Goal: Task Accomplishment & Management: Complete application form

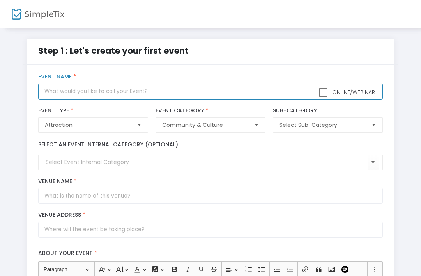
click at [106, 94] on input "text" at bounding box center [210, 91] width 344 height 16
type input "3:00pm Guided Tour"
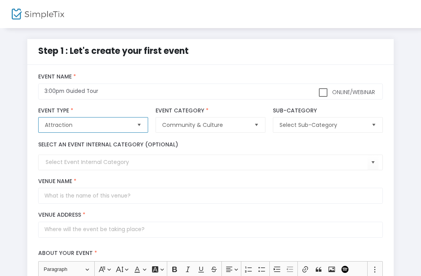
click at [123, 125] on span "Attraction" at bounding box center [87, 125] width 85 height 8
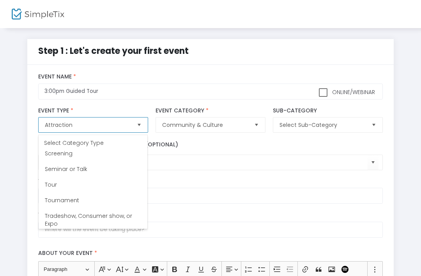
scroll to position [242, 0]
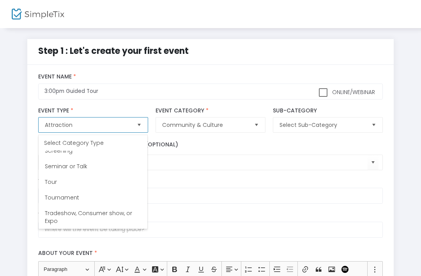
click at [78, 177] on li "Tour" at bounding box center [93, 182] width 109 height 16
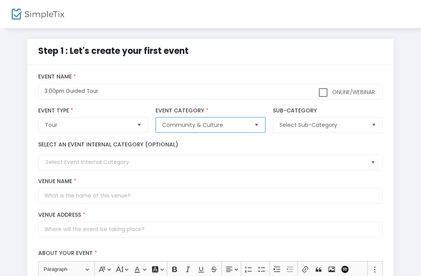
click at [225, 125] on span "Community & Culture" at bounding box center [204, 125] width 85 height 8
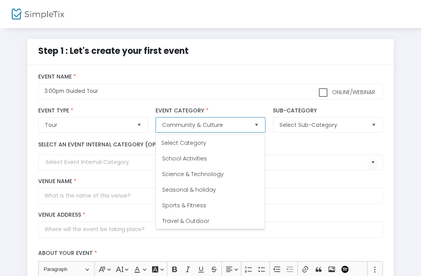
scroll to position [265, 0]
click at [313, 160] on input at bounding box center [207, 162] width 322 height 8
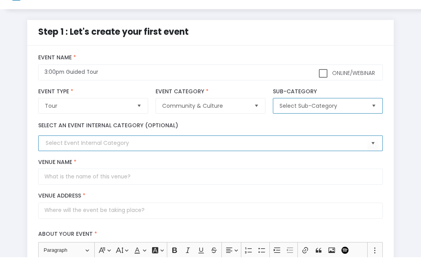
click at [331, 121] on span "Select Sub-Category" at bounding box center [321, 125] width 85 height 8
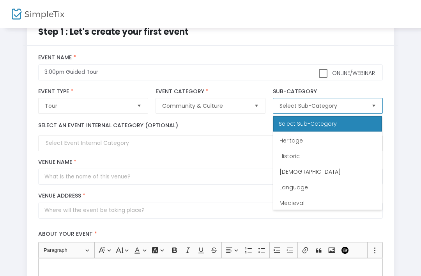
scroll to position [31, 0]
click at [313, 155] on li "Historic" at bounding box center [327, 155] width 109 height 16
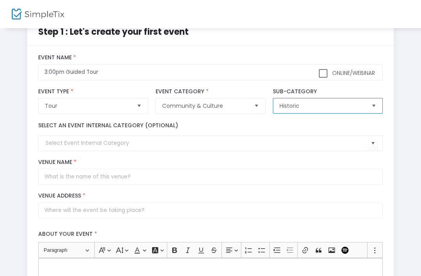
click at [372, 111] on span "Select" at bounding box center [373, 105] width 13 height 13
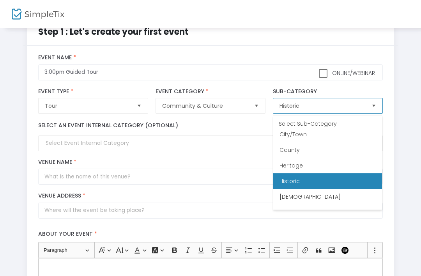
scroll to position [0, 0]
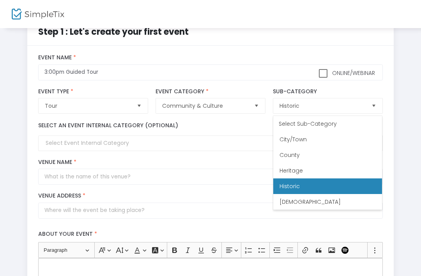
click at [403, 142] on div "Step 1 : Let's create your first event title : 3:00pm Guided Tour Valid : true …" at bounding box center [211, 269] width 398 height 498
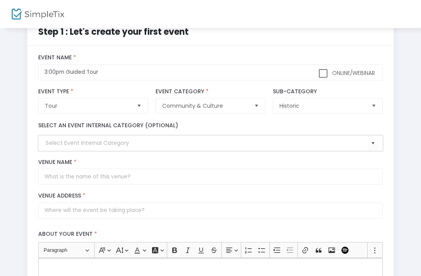
click at [142, 147] on input at bounding box center [207, 143] width 322 height 8
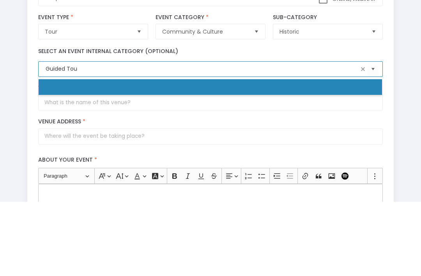
type input "Guided Tour"
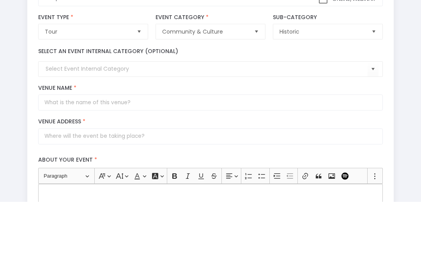
scroll to position [93, 0]
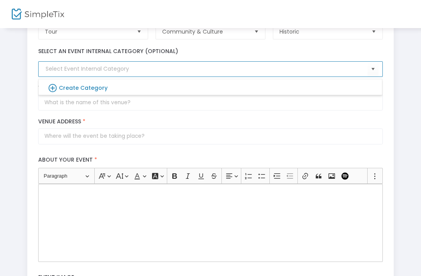
click at [49, 90] on icon at bounding box center [54, 88] width 10 height 11
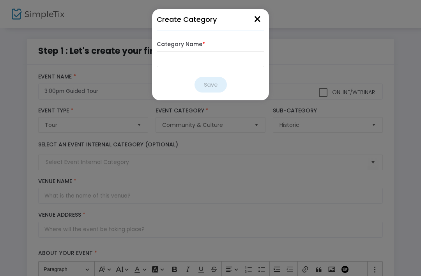
scroll to position [0, 0]
click at [203, 59] on input "Category Name *" at bounding box center [211, 59] width 108 height 16
type input "Guided Tours"
click at [211, 84] on button "Save" at bounding box center [210, 85] width 32 height 16
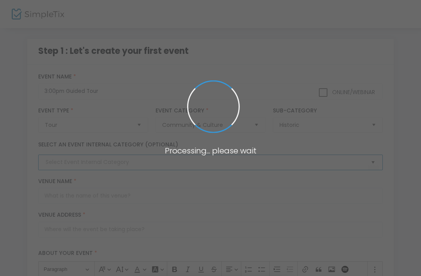
type input "Guided Tours"
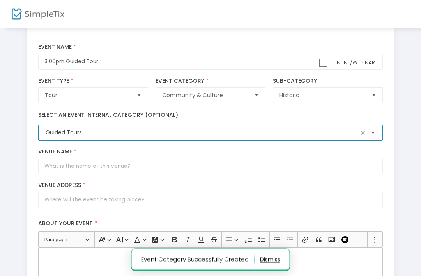
scroll to position [30, 0]
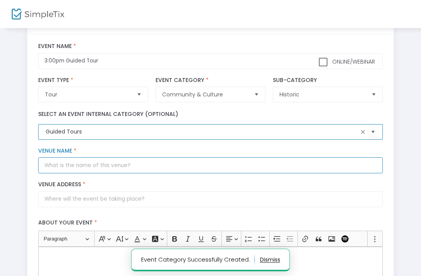
click at [222, 167] on input "Venue Name *" at bounding box center [210, 165] width 344 height 16
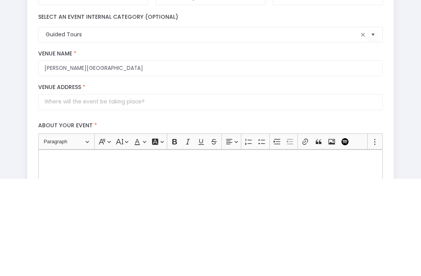
scroll to position [127, 0]
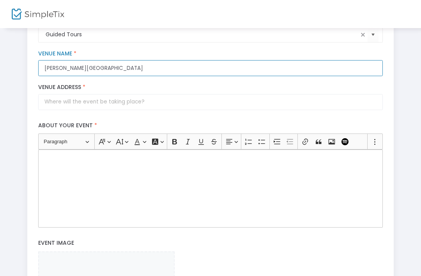
type input "[PERSON_NAME][GEOGRAPHIC_DATA]"
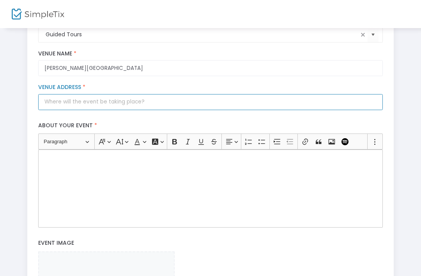
click at [116, 105] on input "Venue Address *" at bounding box center [210, 102] width 344 height 16
type input "[STREET_ADDRESS][PERSON_NAME]"
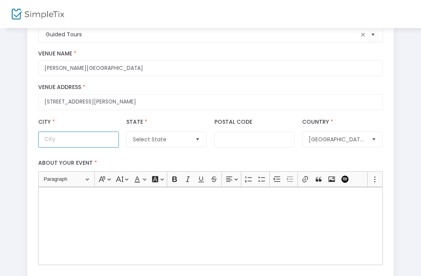
click at [90, 147] on input "City *" at bounding box center [78, 139] width 80 height 16
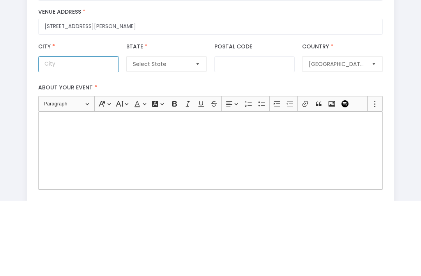
type input "[PERSON_NAME]"
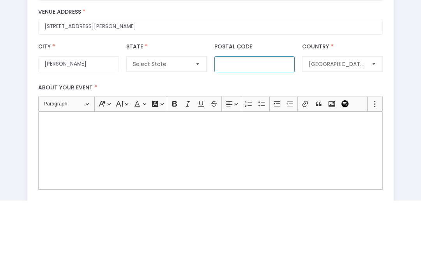
type input "73069"
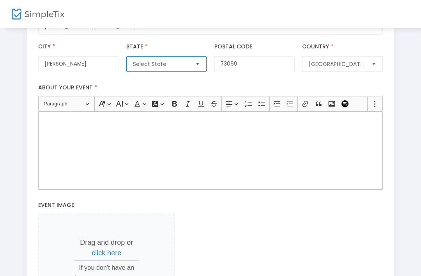
click at [177, 71] on span "Select State" at bounding box center [161, 64] width 62 height 15
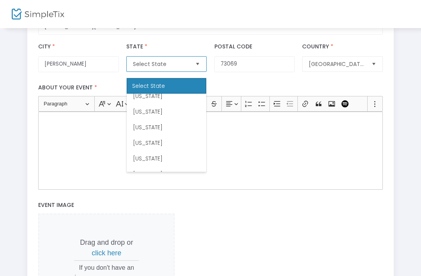
scroll to position [505, 0]
click at [161, 161] on li "[US_STATE]" at bounding box center [167, 158] width 80 height 16
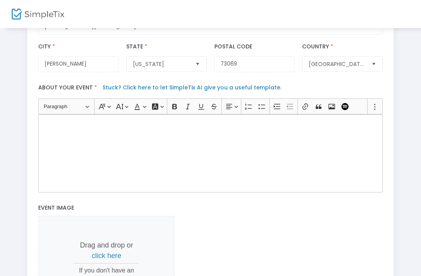
click at [243, 148] on div "Rich Text Editor, main" at bounding box center [210, 153] width 344 height 78
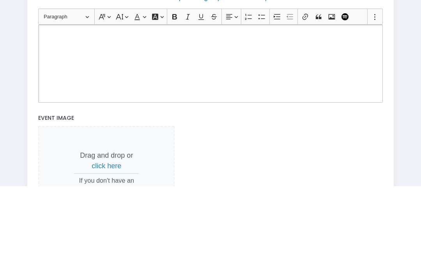
click at [202, 83] on link "Stuck? Click here to let SimpleTix AI give you a useful template." at bounding box center [192, 87] width 179 height 8
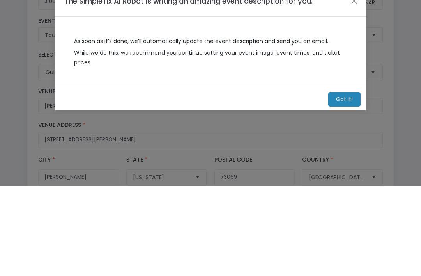
scroll to position [0, 0]
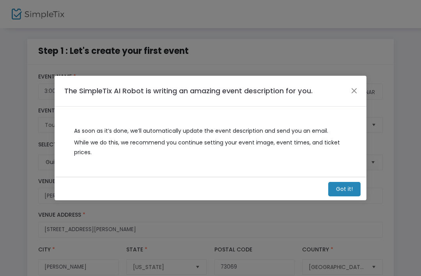
click at [347, 189] on m-button "Got it!" at bounding box center [344, 189] width 32 height 14
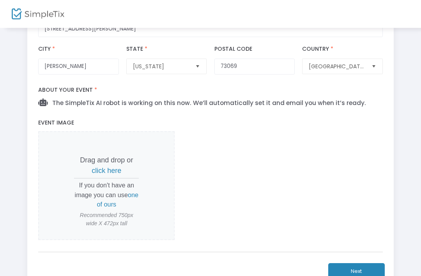
scroll to position [202, 0]
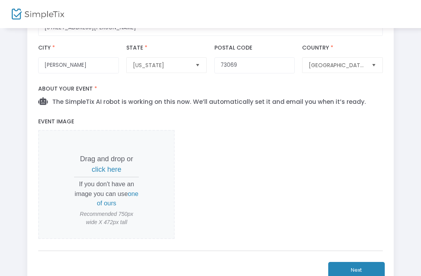
click at [109, 173] on span "click here" at bounding box center [107, 169] width 30 height 8
click at [134, 203] on span "one of ours" at bounding box center [118, 198] width 42 height 16
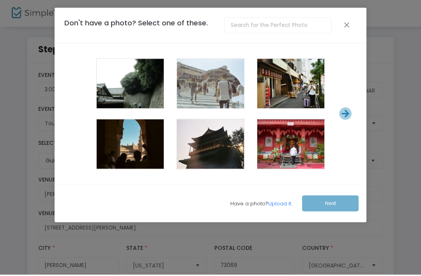
click at [349, 23] on button "Close" at bounding box center [346, 26] width 5 height 10
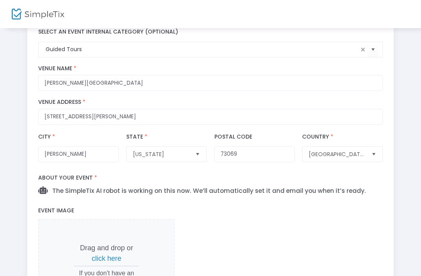
scroll to position [122, 0]
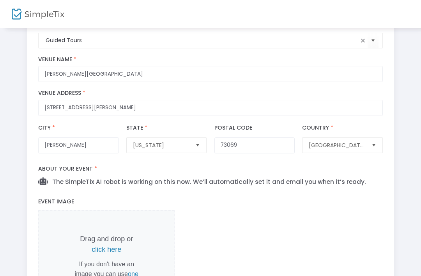
click at [136, 255] on p "Drag and drop or click here" at bounding box center [106, 243] width 65 height 21
click at [112, 253] on span "click here" at bounding box center [107, 249] width 30 height 8
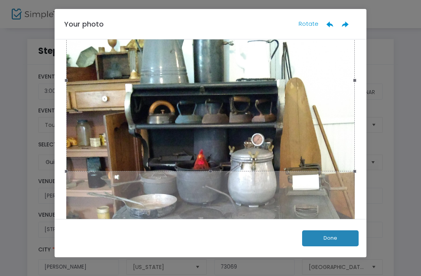
scroll to position [42, 0]
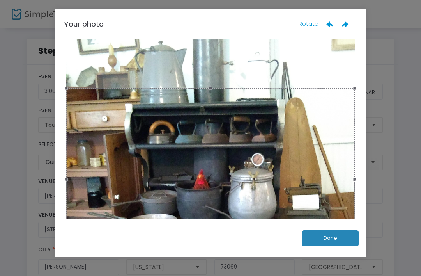
click at [355, 89] on span at bounding box center [354, 88] width 3 height 3
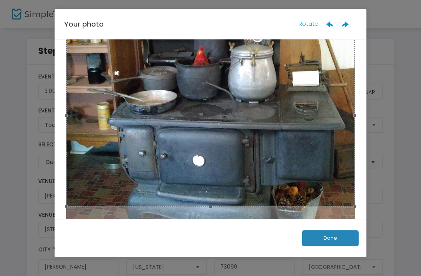
scroll to position [153, 0]
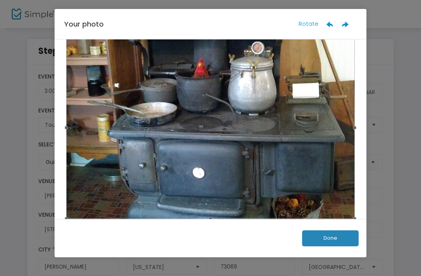
click at [334, 238] on button "Done" at bounding box center [330, 238] width 57 height 16
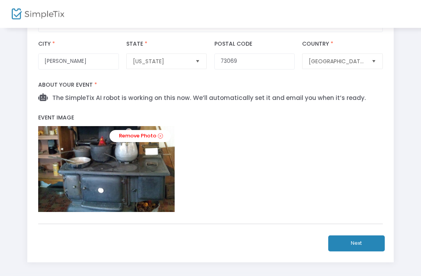
scroll to position [213, 0]
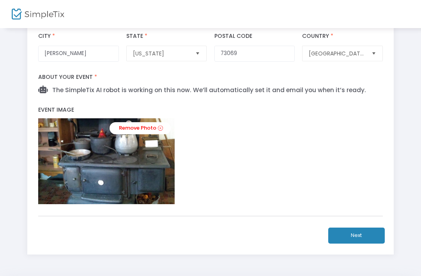
click at [328, 94] on span "The SimpleTix AI robot is working on this now. We’ll automatically set it and e…" at bounding box center [207, 90] width 318 height 8
click at [350, 242] on button "Next" at bounding box center [356, 235] width 57 height 16
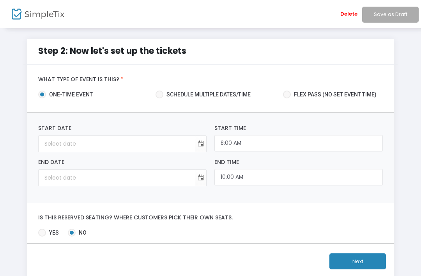
click at [216, 95] on span "Schedule multiple dates/time" at bounding box center [206, 94] width 87 height 8
click at [159, 98] on input "Schedule multiple dates/time" at bounding box center [159, 98] width 0 height 0
radio input "true"
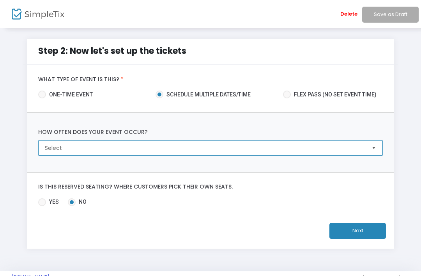
click at [209, 155] on kendo-dropdownlist "Select" at bounding box center [210, 148] width 344 height 16
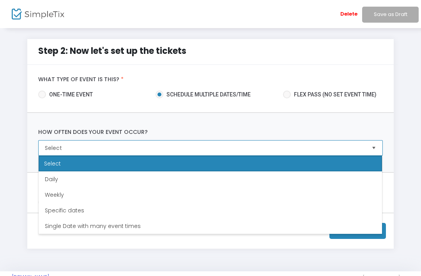
scroll to position [18, 0]
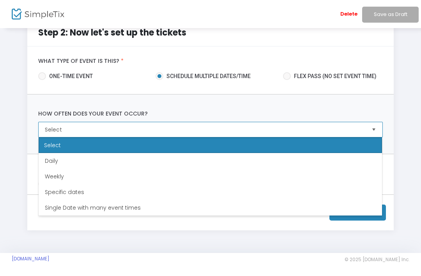
click at [85, 191] on li "Specific dates" at bounding box center [210, 192] width 343 height 16
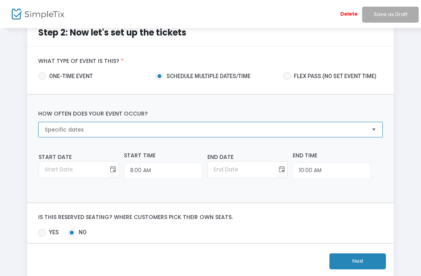
click at [172, 135] on span "Specific dates" at bounding box center [205, 129] width 326 height 15
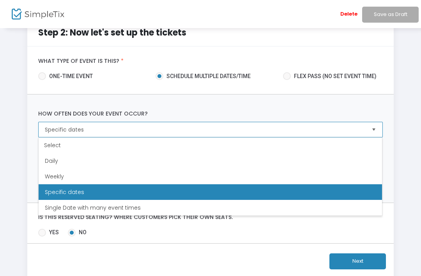
click at [92, 178] on li "Weekly" at bounding box center [210, 176] width 343 height 16
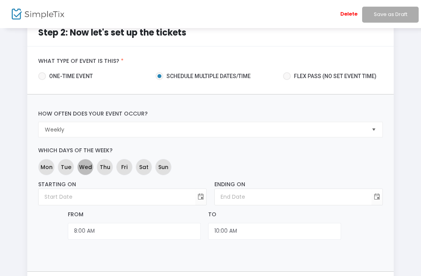
click at [89, 167] on span "Wed" at bounding box center [85, 167] width 13 height 8
click at [88, 166] on span "Wed" at bounding box center [85, 167] width 13 height 8
click at [127, 167] on span "Fri" at bounding box center [124, 167] width 6 height 8
click at [126, 167] on span "Fri" at bounding box center [124, 167] width 6 height 8
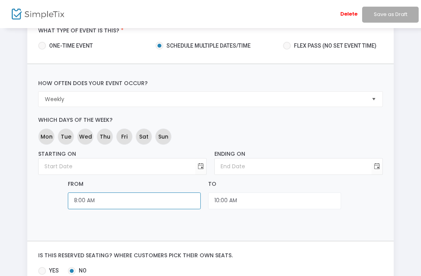
click at [172, 200] on input "8:00 AM" at bounding box center [134, 200] width 133 height 17
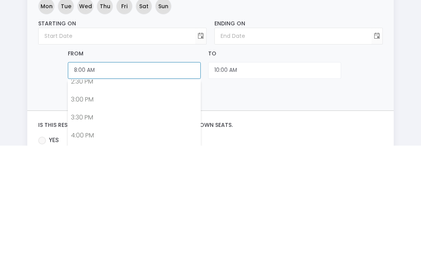
scroll to position [526, 0]
click at [88, 222] on link "3:00 PM" at bounding box center [134, 231] width 132 height 18
type input "3:00 PM"
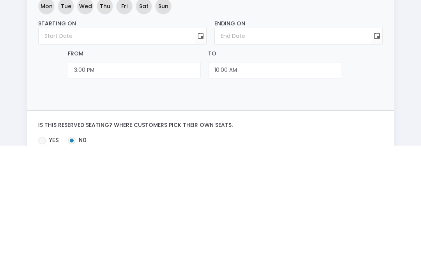
scroll to position [112, 0]
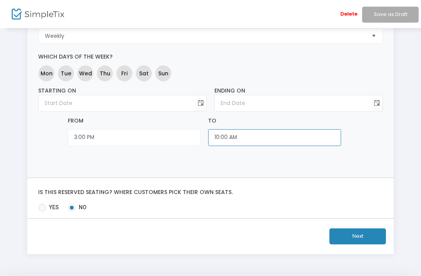
click at [247, 138] on input "10:00 AM" at bounding box center [274, 137] width 133 height 17
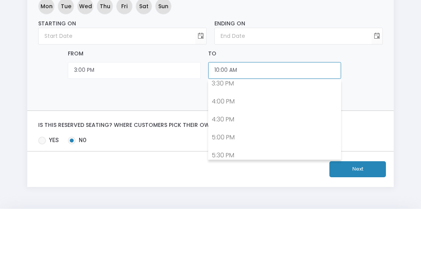
scroll to position [560, 0]
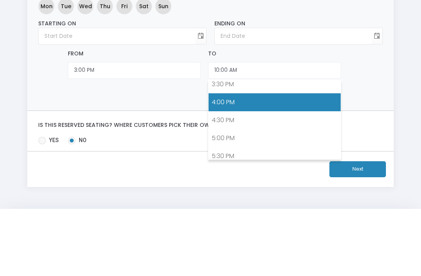
click at [235, 160] on link "4:00 PM" at bounding box center [275, 169] width 132 height 18
type input "4:00 PM"
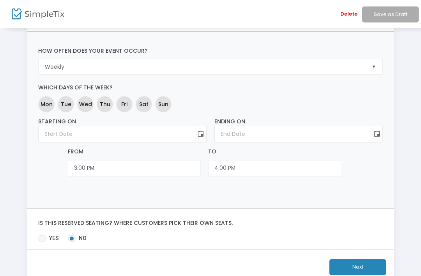
scroll to position [112, 0]
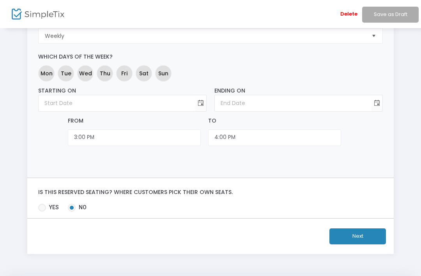
click at [353, 238] on button "Next" at bounding box center [357, 236] width 57 height 16
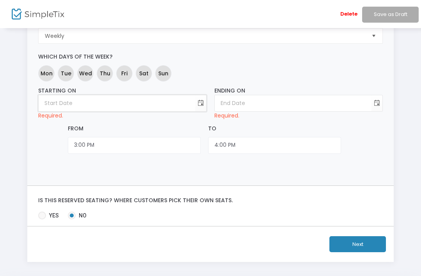
click at [145, 101] on input at bounding box center [117, 103] width 157 height 16
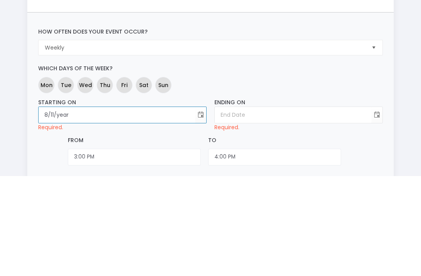
type input "8/11/2"
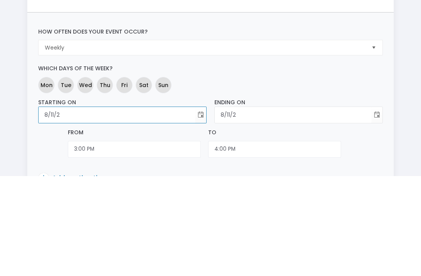
type input "[DATE]"
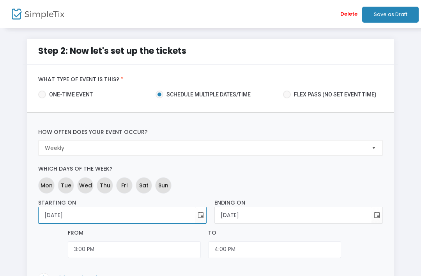
type input "8/11/202"
type input "[DATE]"
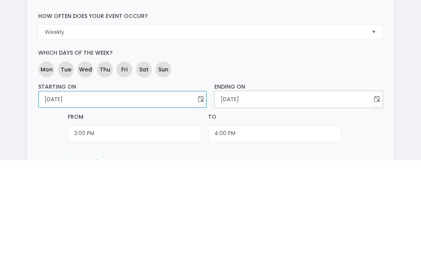
click at [260, 207] on input "[DATE]" at bounding box center [293, 215] width 157 height 16
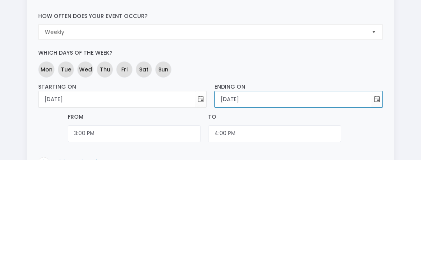
click at [220, 207] on input "[DATE]" at bounding box center [293, 215] width 157 height 16
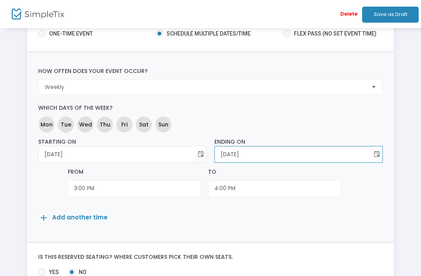
scroll to position [61, 0]
click at [263, 151] on input "[DATE]" at bounding box center [293, 154] width 157 height 16
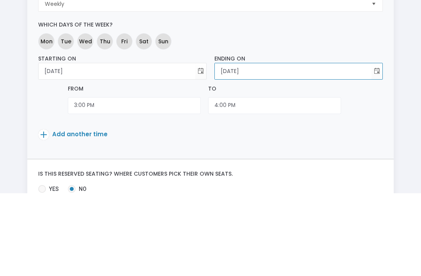
scroll to position [0, 0]
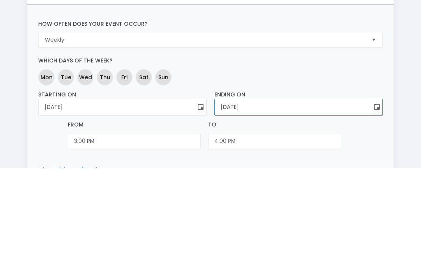
click at [375, 209] on span "Toggle calendar" at bounding box center [376, 215] width 13 height 13
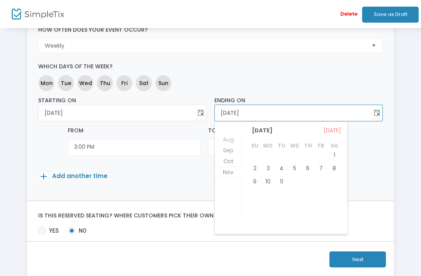
scroll to position [103, 0]
click at [279, 179] on span "11" at bounding box center [281, 180] width 13 height 13
type input "[DATE]"
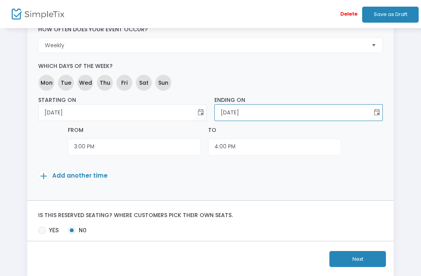
click at [321, 128] on div "To" at bounding box center [274, 130] width 133 height 8
click at [377, 110] on span "Toggle calendar" at bounding box center [376, 112] width 13 height 13
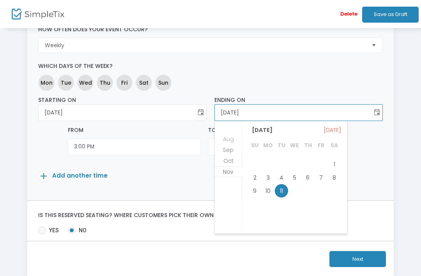
click at [371, 161] on span "Starting on [DATE] Required. Ending on [DATE] Required. From 3:00 PM To 4:00 PM…" at bounding box center [210, 140] width 344 height 88
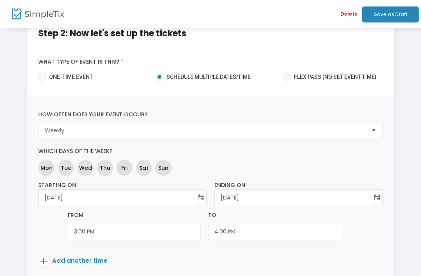
scroll to position [18, 0]
click at [89, 166] on span "Wed" at bounding box center [85, 167] width 13 height 8
click at [107, 171] on mat-chip "Thu" at bounding box center [105, 167] width 16 height 16
click at [144, 170] on span "Sat" at bounding box center [143, 167] width 9 height 8
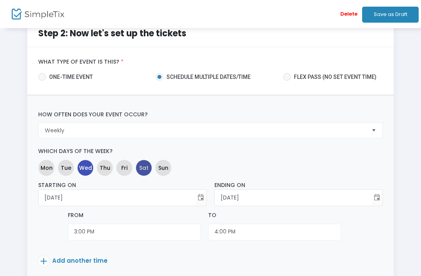
click at [144, 170] on span "Sat" at bounding box center [143, 167] width 9 height 8
click at [106, 170] on span "Thu" at bounding box center [105, 167] width 11 height 8
click at [128, 167] on mat-chip "Fri" at bounding box center [124, 167] width 16 height 16
click at [147, 170] on span "Sat" at bounding box center [143, 167] width 9 height 8
click at [166, 169] on span "Sun" at bounding box center [163, 167] width 10 height 8
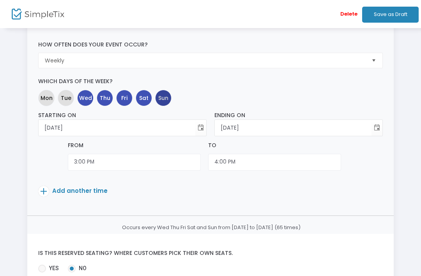
scroll to position [87, 0]
click at [163, 102] on mat-chip "Sun" at bounding box center [163, 98] width 16 height 16
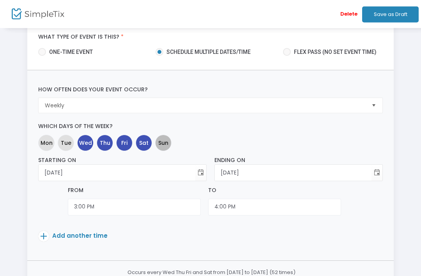
scroll to position [42, 0]
click at [45, 239] on span at bounding box center [43, 235] width 11 height 11
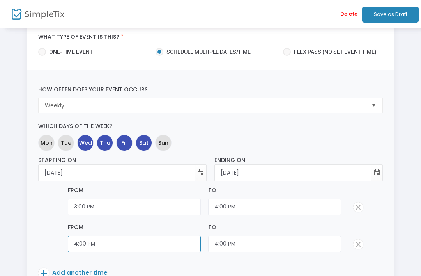
click at [85, 243] on input "4:00 PM" at bounding box center [134, 243] width 133 height 17
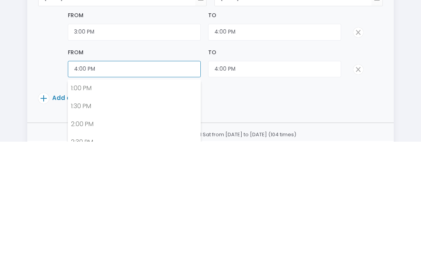
scroll to position [465, 0]
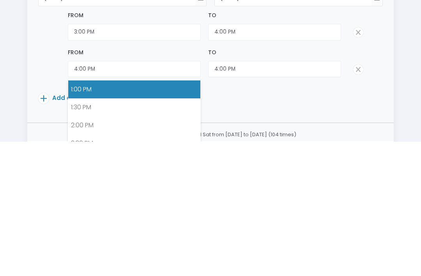
click at [89, 214] on link "1:00 PM" at bounding box center [134, 223] width 132 height 18
type input "1:00 PM"
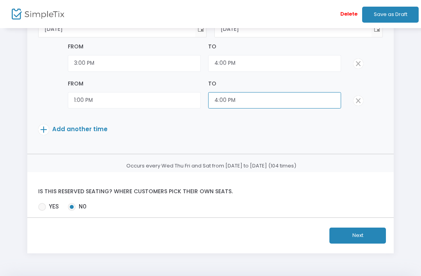
click at [222, 101] on input "4:00 PM" at bounding box center [274, 100] width 133 height 17
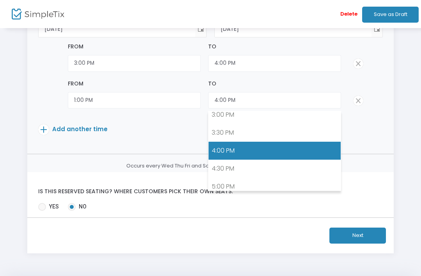
click at [229, 118] on link "3:00 PM" at bounding box center [275, 115] width 132 height 18
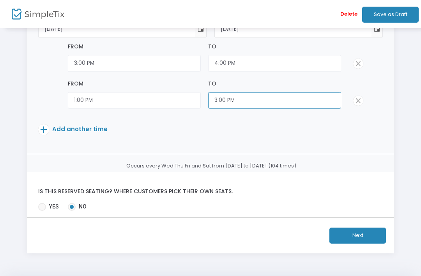
click at [230, 102] on input "3:00 PM" at bounding box center [274, 100] width 133 height 17
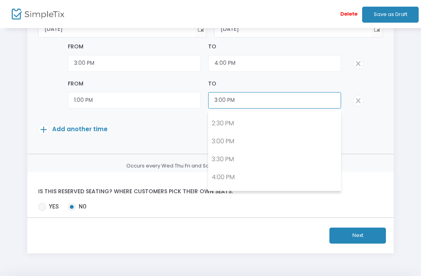
scroll to position [497, 0]
click at [223, 122] on link "2:00 PM" at bounding box center [275, 124] width 132 height 18
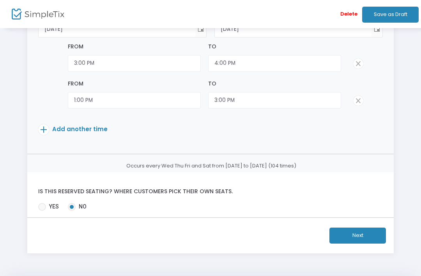
type input "2:00 PM"
click at [90, 132] on span "Add another time" at bounding box center [79, 129] width 55 height 8
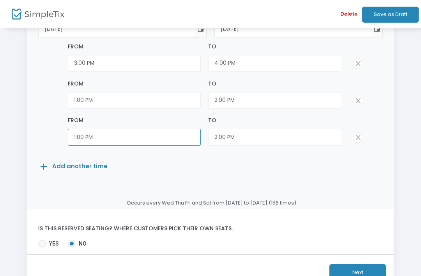
click at [99, 138] on input "1:00 PM" at bounding box center [134, 137] width 133 height 17
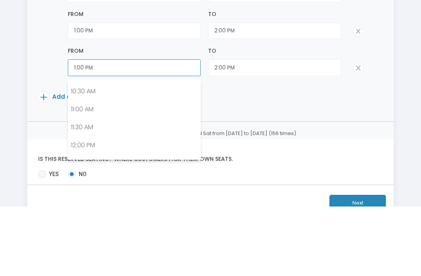
scroll to position [372, 0]
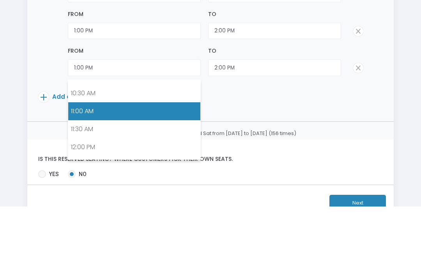
click at [85, 171] on link "11:00 AM" at bounding box center [134, 180] width 132 height 18
type input "11:00 AM"
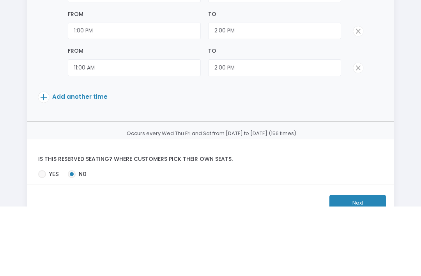
scroll to position [224, 0]
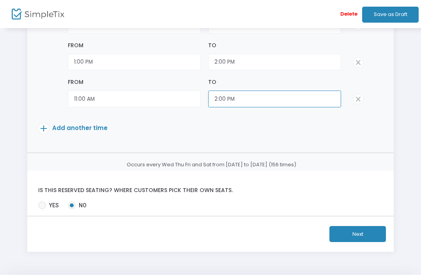
click at [219, 103] on input "2:00 PM" at bounding box center [274, 98] width 133 height 17
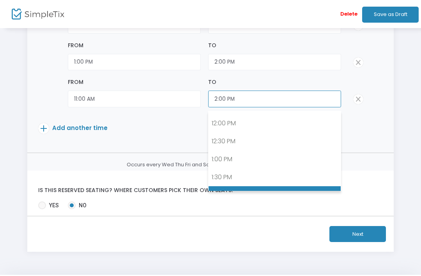
scroll to position [427, 0]
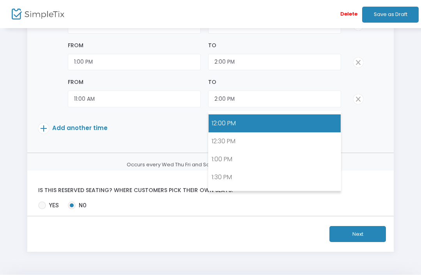
click at [227, 125] on link "12:00 PM" at bounding box center [275, 123] width 132 height 18
type input "12:00 PM"
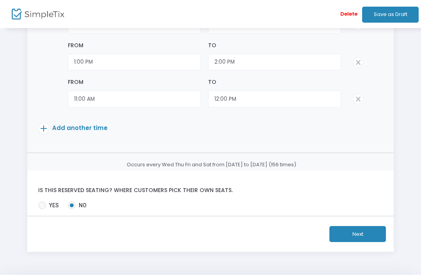
click at [264, 127] on p "Add another time" at bounding box center [196, 130] width 316 height 14
click at [340, 234] on button "Next" at bounding box center [357, 234] width 57 height 16
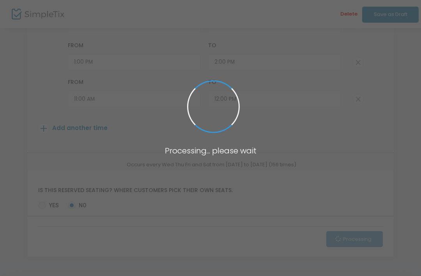
scroll to position [32, 0]
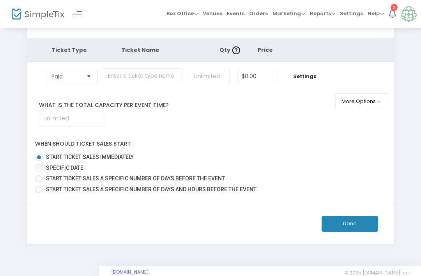
click at [42, 182] on span at bounding box center [39, 179] width 8 height 8
click at [39, 183] on input "Start ticket sales a specific number of days before the event" at bounding box center [39, 182] width 0 height 0
radio input "true"
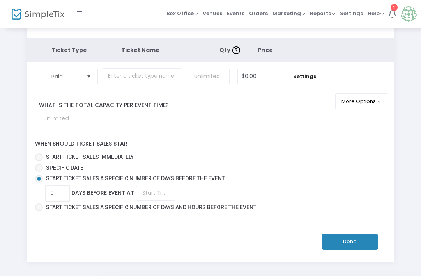
click at [59, 200] on input "0" at bounding box center [57, 193] width 23 height 15
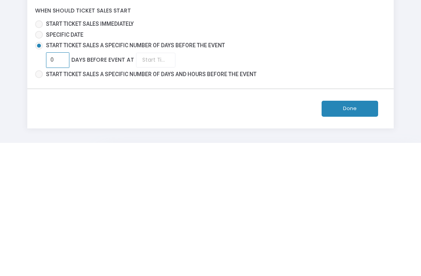
type input "7"
click at [277, 222] on div "Done" at bounding box center [210, 241] width 374 height 39
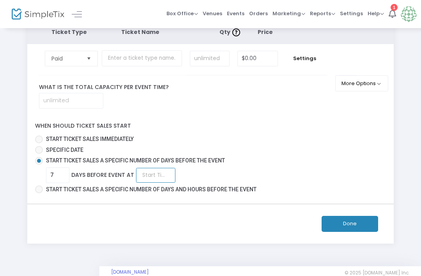
click at [154, 182] on input at bounding box center [155, 175] width 39 height 15
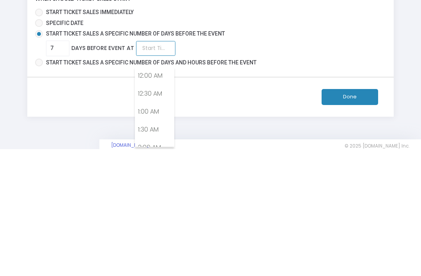
scroll to position [0, 0]
click at [150, 193] on link "12:00 AM" at bounding box center [154, 202] width 39 height 18
type input "12:00 AM"
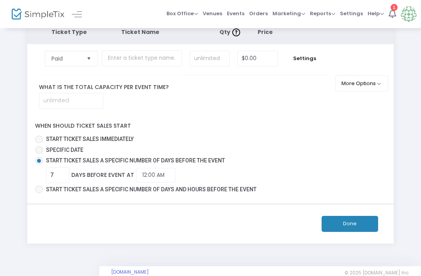
click at [346, 232] on button "Done" at bounding box center [350, 224] width 57 height 16
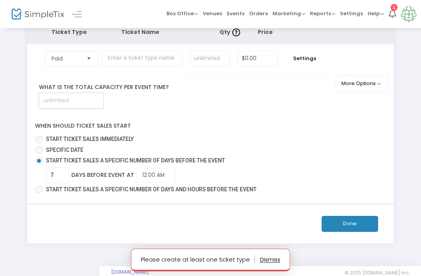
click at [80, 108] on input at bounding box center [71, 100] width 64 height 15
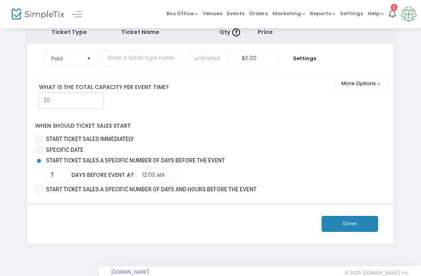
click at [64, 108] on input "20" at bounding box center [71, 100] width 64 height 15
type input "16"
click at [375, 86] on button "More Options" at bounding box center [361, 83] width 53 height 16
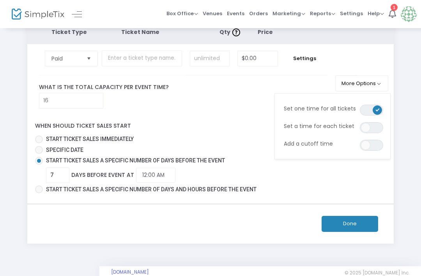
click at [370, 147] on span "ON OFF" at bounding box center [371, 145] width 23 height 11
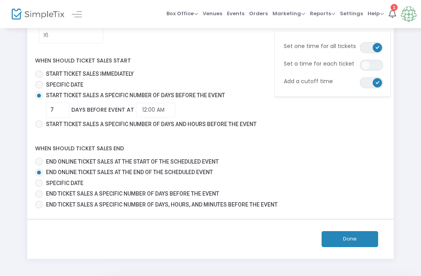
scroll to position [116, 0]
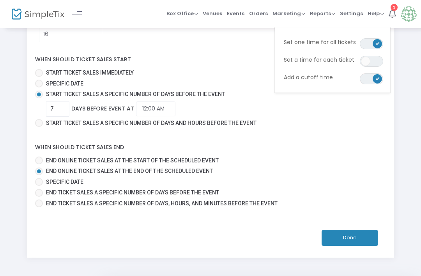
click at [197, 163] on span "End online ticket sales at the start of the scheduled event" at bounding box center [132, 160] width 173 height 6
click at [39, 164] on input "End online ticket sales at the start of the scheduled event" at bounding box center [39, 164] width 0 height 0
radio input "true"
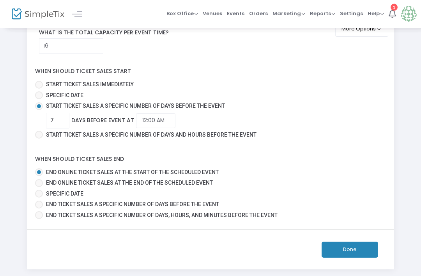
scroll to position [104, 0]
click at [197, 186] on span "End online ticket sales at the end of the scheduled event" at bounding box center [129, 183] width 167 height 6
click at [39, 187] on input "End online ticket sales at the end of the scheduled event" at bounding box center [39, 187] width 0 height 0
radio input "true"
click at [188, 207] on span "End ticket sales a specific number of days before the event" at bounding box center [132, 204] width 173 height 6
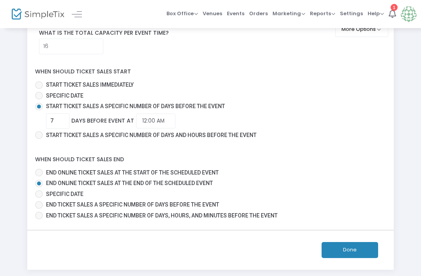
click at [39, 209] on input "End ticket sales a specific number of days before the event" at bounding box center [39, 209] width 0 height 0
radio input "true"
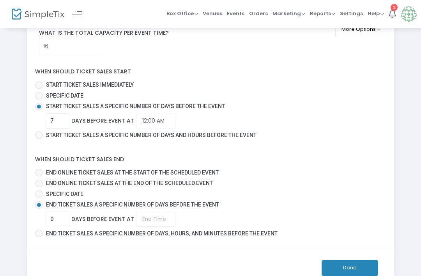
click at [178, 237] on span "End ticket sales a specific number of days, hours, and minutes before the event" at bounding box center [160, 233] width 235 height 8
click at [39, 237] on input "End ticket sales a specific number of days, hours, and minutes before the event" at bounding box center [39, 237] width 0 height 0
radio input "true"
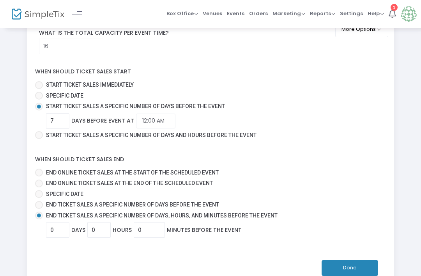
click at [71, 197] on span "Specific Date" at bounding box center [64, 194] width 37 height 6
click at [39, 198] on input "Specific Date" at bounding box center [39, 198] width 0 height 0
radio input "true"
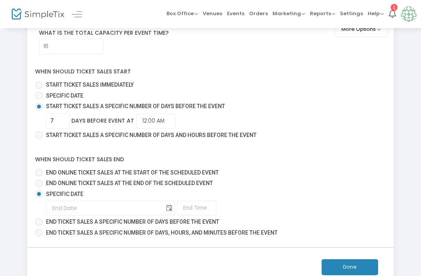
click at [113, 175] on span "End online ticket sales at the start of the scheduled event" at bounding box center [132, 172] width 173 height 6
click at [39, 177] on input "End online ticket sales at the start of the scheduled event" at bounding box center [39, 176] width 0 height 0
radio input "true"
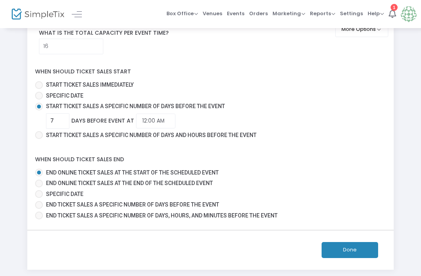
click at [336, 258] on button "Done" at bounding box center [350, 250] width 57 height 16
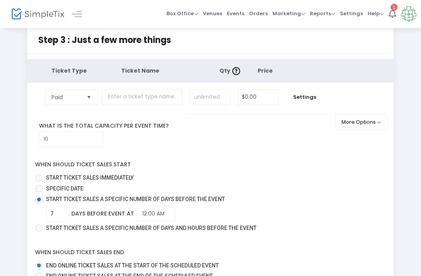
scroll to position [0, 0]
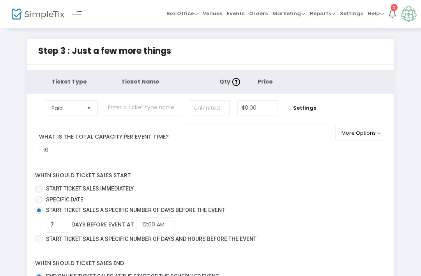
click at [91, 108] on span "Select" at bounding box center [89, 107] width 13 height 13
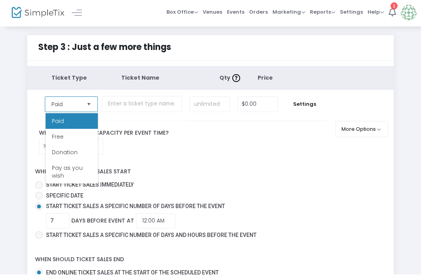
scroll to position [1, 0]
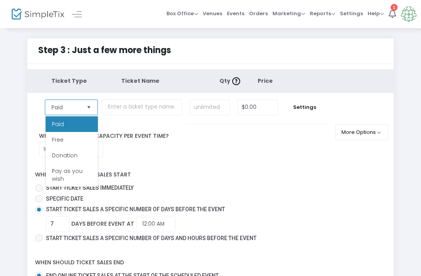
click at [83, 129] on li "Paid" at bounding box center [72, 124] width 52 height 16
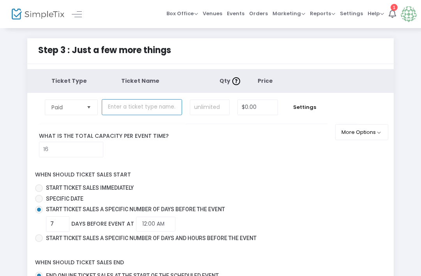
click at [138, 109] on input "text" at bounding box center [142, 107] width 80 height 16
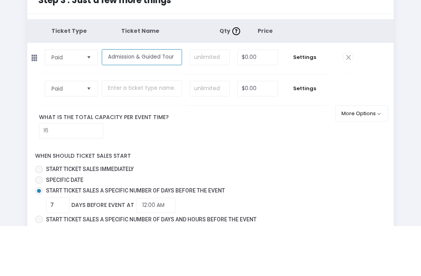
type input "Admission & Guided Tour"
click at [251, 100] on input "$0.00" at bounding box center [257, 107] width 39 height 15
click at [355, 93] on td at bounding box center [348, 108] width 18 height 31
type input "$5.00"
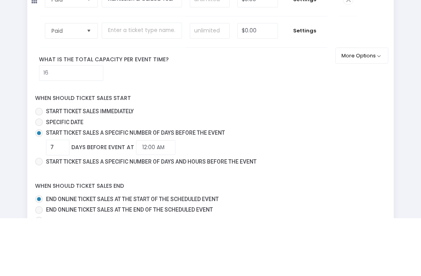
scroll to position [164, 0]
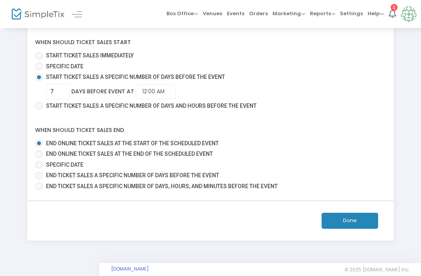
click at [334, 228] on button "Done" at bounding box center [350, 220] width 57 height 16
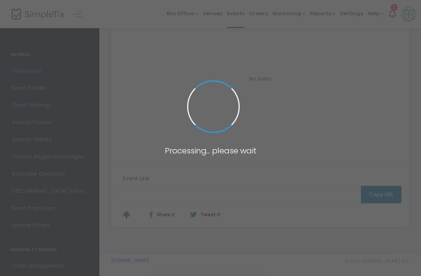
scroll to position [140, 0]
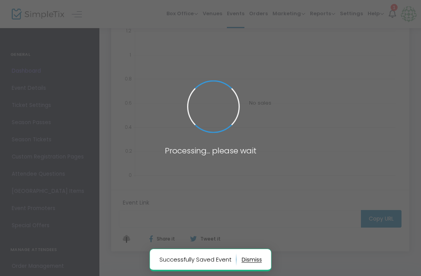
type input "[URL][DOMAIN_NAME]"
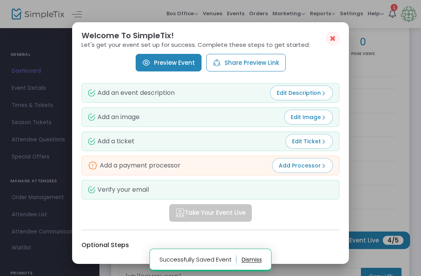
click at [304, 89] on span "Edit Description" at bounding box center [302, 93] width 50 height 8
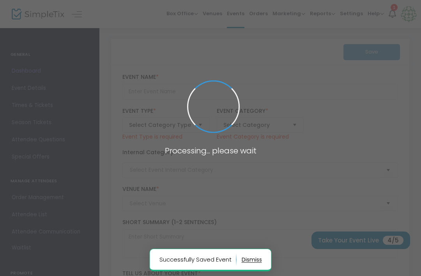
scroll to position [140, 0]
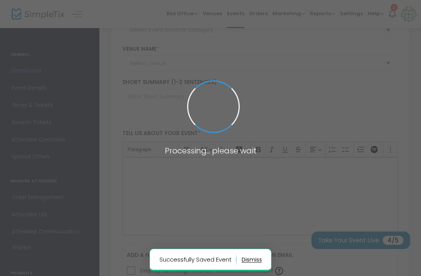
type input "3:00pm Guided Tour"
type textarea "3:00pm Guided Tour Experience a journey back in time with our 3:00pm Guided Tou…"
type input "Buy Tickets"
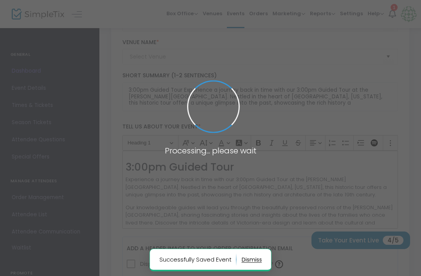
type input "Guided Tours"
type input "[PERSON_NAME][GEOGRAPHIC_DATA]"
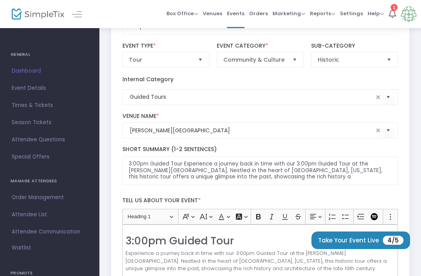
scroll to position [64, 0]
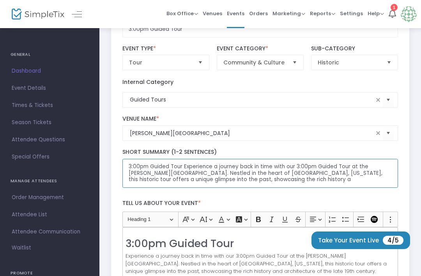
click at [153, 168] on textarea "3:00pm Guided Tour Experience a journey back in time with our 3:00pm Guided Tou…" at bounding box center [260, 173] width 276 height 29
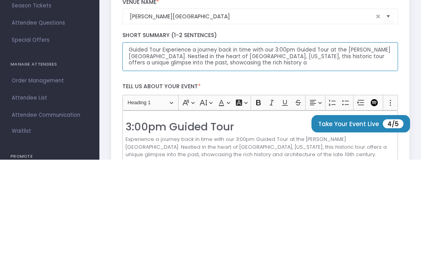
click at [160, 159] on textarea "Guided Tour Experience a journey back in time with our 3:00pm Guided Tour at th…" at bounding box center [260, 173] width 276 height 29
click at [286, 159] on textarea "Guided Tour - Experience a journey back in time with our 3:00pm Guided Tour at …" at bounding box center [260, 173] width 276 height 29
click at [291, 159] on textarea "Guided Tour - Experience a journey back in time with our 3:00pm Guided Tour at …" at bounding box center [260, 173] width 276 height 29
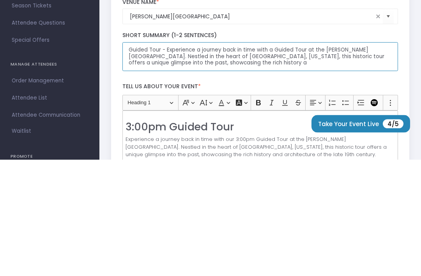
click at [322, 159] on textarea "Guided Tour - Experience a journey back in time with a Guided Tour at the [PERS…" at bounding box center [260, 173] width 276 height 29
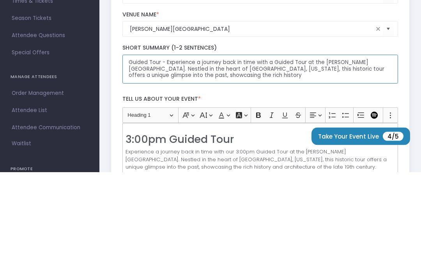
click at [357, 159] on textarea "Guided Tour - Experience a journey back in time with a Guided Tour at the [PERS…" at bounding box center [260, 173] width 276 height 29
click at [313, 159] on textarea "Guided Tour - Experience a journey back in time with a Guided Tour at the [PERS…" at bounding box center [260, 173] width 276 height 29
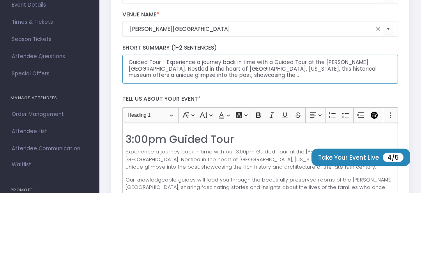
scroll to position [89, 0]
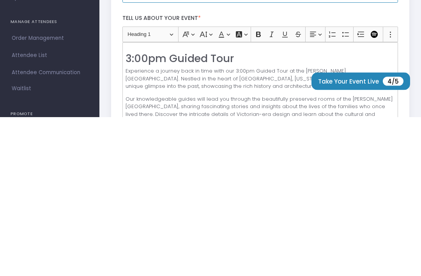
type textarea "Guided Tour - Experience a journey back in time with a Guided Tour at the [PERS…"
click at [136, 211] on h2 "3:00pm Guided Tour" at bounding box center [260, 217] width 269 height 12
click at [139, 211] on h2 "3:00pm Guided Tour" at bounding box center [260, 217] width 269 height 12
click at [155, 211] on h2 "3:00pm Guided Tour" at bounding box center [260, 217] width 269 height 12
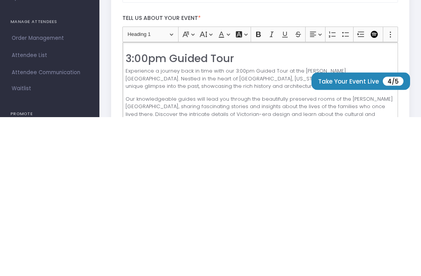
click at [155, 211] on h2 "3:00pm Guided Tour" at bounding box center [260, 217] width 269 height 12
click at [243, 226] on p "Experience a journey back in time with our 3:00pm Guided Tour at the [PERSON_NA…" at bounding box center [260, 237] width 269 height 23
click at [242, 226] on p "Experience a journey back in time with our 3:00pm Guided Tour at the [PERSON_NA…" at bounding box center [260, 237] width 269 height 23
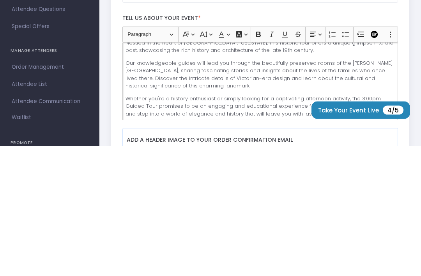
scroll to position [119, 0]
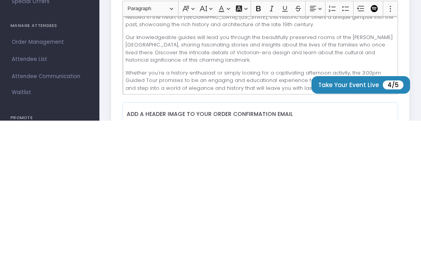
click at [363, 224] on p "Whether you're a history enthusiast or simply looking for a captivating afterno…" at bounding box center [260, 235] width 269 height 23
click at [384, 224] on p "Whether you're a history enthusiast or simply looking for a captivating afterno…" at bounding box center [260, 235] width 269 height 23
click at [367, 224] on p "Whether you're a history enthusiast or simply looking for a captivating afterno…" at bounding box center [260, 235] width 269 height 23
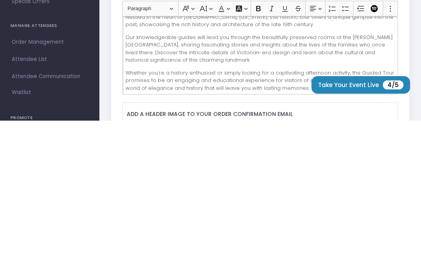
click at [315, 224] on p "Whether you're a history enthusiast or simply looking for a captivating afterno…" at bounding box center [260, 235] width 269 height 23
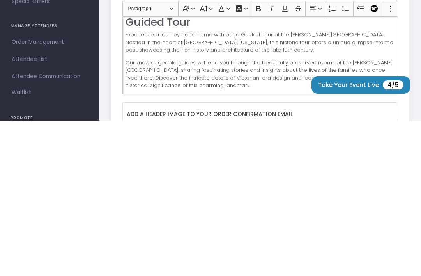
scroll to position [117, 0]
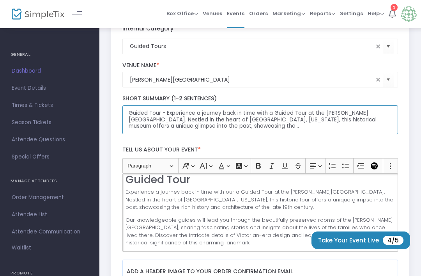
click at [205, 121] on textarea "Guided Tour - Experience a journey back in time with a Guided Tour at the [PERS…" at bounding box center [260, 119] width 276 height 29
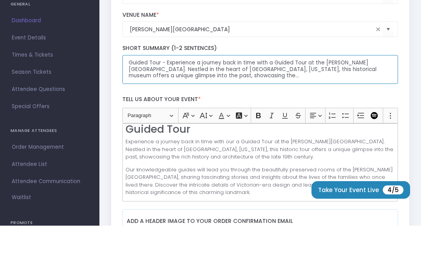
click at [210, 105] on textarea "Guided Tour - Experience a journey back in time with a Guided Tour at the [PERS…" at bounding box center [260, 119] width 276 height 29
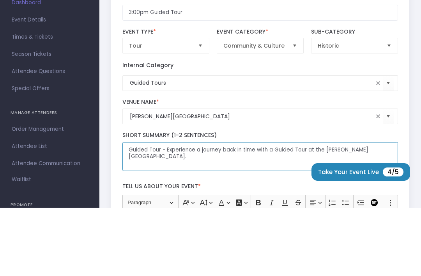
scroll to position [11, 0]
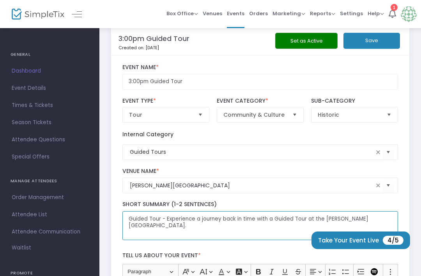
type textarea "Guided Tour - Experience a journey back in time with a Guided Tour at the [PERS…"
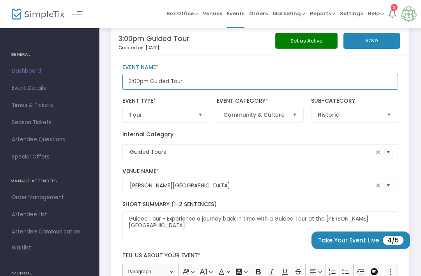
click at [150, 81] on input "3:00pm Guided Tour" at bounding box center [260, 82] width 276 height 16
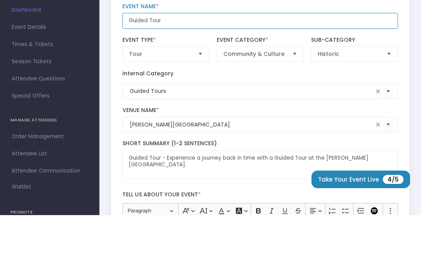
type input "Guided Tour"
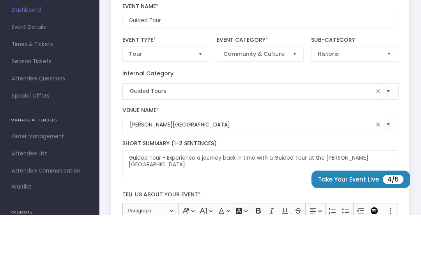
click at [187, 148] on input "Guided Tours" at bounding box center [252, 152] width 244 height 8
click at [377, 149] on span at bounding box center [378, 152] width 6 height 6
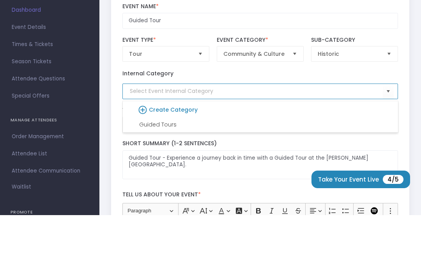
click at [145, 165] on icon at bounding box center [144, 170] width 10 height 11
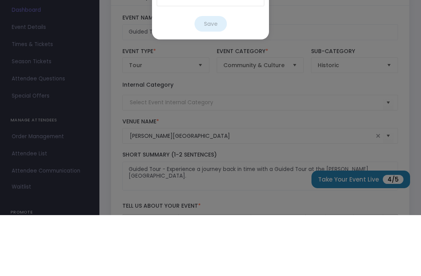
scroll to position [0, 0]
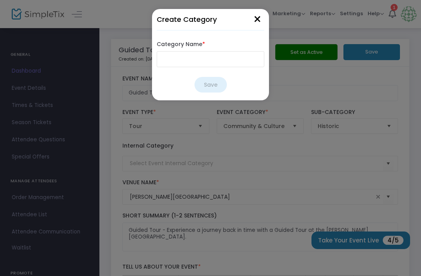
click at [203, 62] on input "Category Name *" at bounding box center [211, 59] width 108 height 16
type input "Admission"
click at [217, 85] on button "Save" at bounding box center [210, 85] width 32 height 16
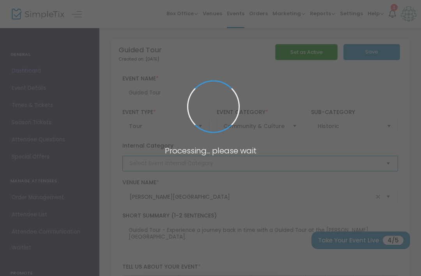
type input "Admission"
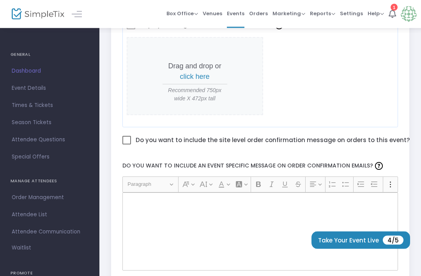
scroll to position [378, 0]
click at [373, 167] on span at bounding box center [379, 166] width 12 height 12
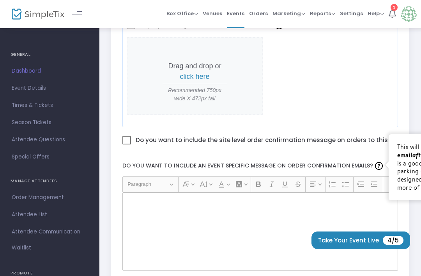
click at [375, 164] on img at bounding box center [379, 166] width 8 height 8
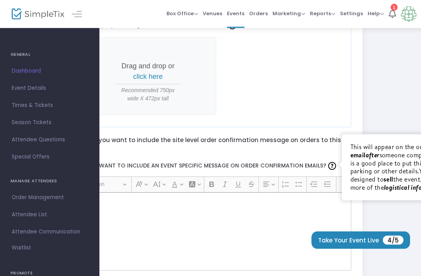
scroll to position [378, 11]
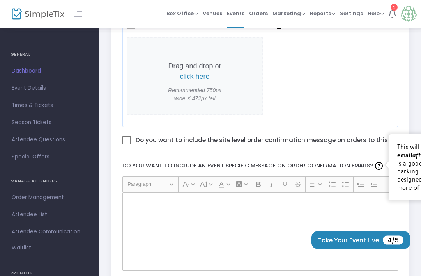
click at [306, 225] on div "Rich Text Editor, main" at bounding box center [260, 232] width 276 height 78
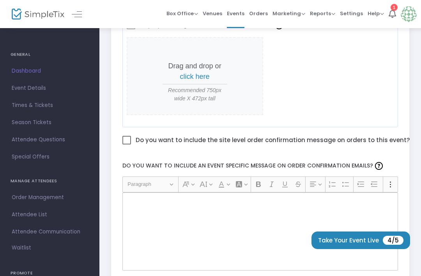
click at [268, 232] on div "Rich Text Editor, main" at bounding box center [260, 231] width 276 height 78
click at [349, 141] on span "Do you want to include the site level order confirmation message on orders to t…" at bounding box center [272, 140] width 276 height 10
click at [127, 144] on input "Do you want to include the site level order confirmation message on orders to t…" at bounding box center [126, 144] width 0 height 0
checkbox input "true"
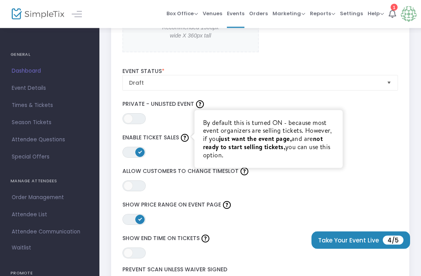
scroll to position [1007, 0]
click at [186, 136] on img at bounding box center [185, 138] width 8 height 8
click at [274, 235] on label "Show End Time on Tickets" at bounding box center [260, 238] width 276 height 12
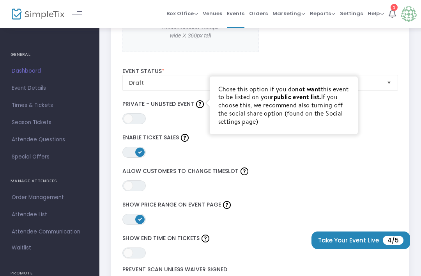
click at [200, 102] on img at bounding box center [200, 104] width 8 height 8
click at [141, 117] on span "ON OFF" at bounding box center [133, 118] width 23 height 11
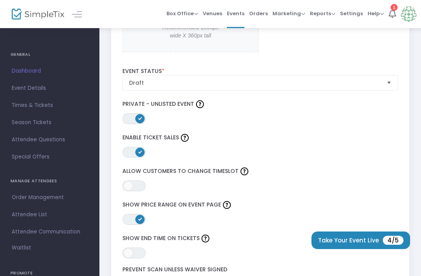
click at [392, 85] on span "Select" at bounding box center [389, 82] width 13 height 13
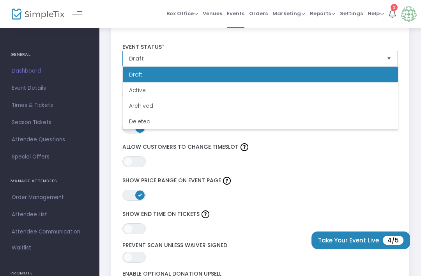
scroll to position [1036, 0]
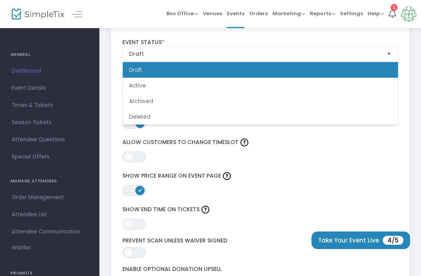
click at [313, 172] on label "Show Price Range on Event Page" at bounding box center [260, 176] width 276 height 12
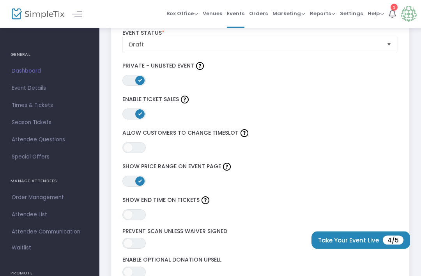
scroll to position [1045, 0]
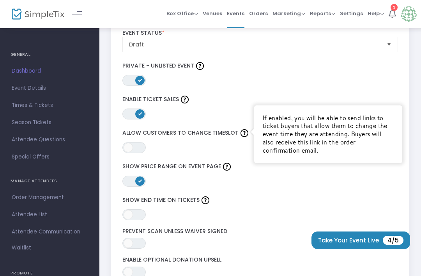
click at [243, 131] on img at bounding box center [244, 133] width 8 height 8
click at [138, 147] on span "ON OFF" at bounding box center [133, 147] width 23 height 11
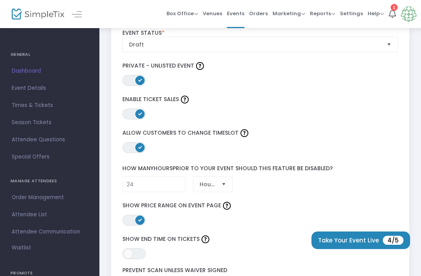
click at [226, 184] on span "Select" at bounding box center [223, 184] width 13 height 13
click at [256, 208] on label "Show Price Range on Event Page" at bounding box center [260, 206] width 276 height 12
click at [161, 186] on input "24" at bounding box center [154, 184] width 62 height 15
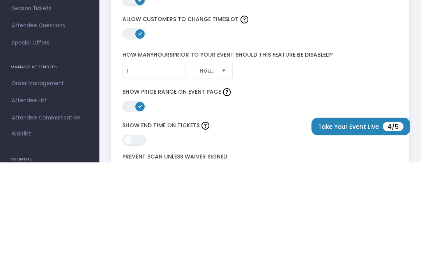
scroll to position [1159, 0]
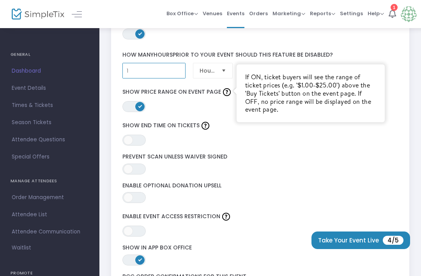
type input "1"
click at [226, 95] on img at bounding box center [227, 92] width 8 height 8
click at [260, 142] on div "ON OFF Show End Time on Tickets" at bounding box center [259, 133] width 283 height 26
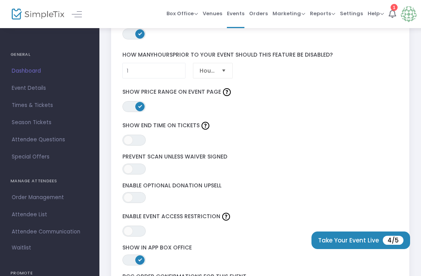
click at [206, 124] on img at bounding box center [206, 126] width 8 height 8
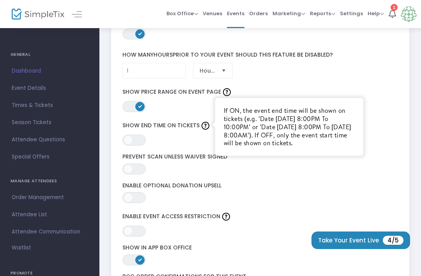
click at [272, 170] on div "ON OFF Prevent Scan Unless Waiver Signed" at bounding box center [259, 163] width 283 height 21
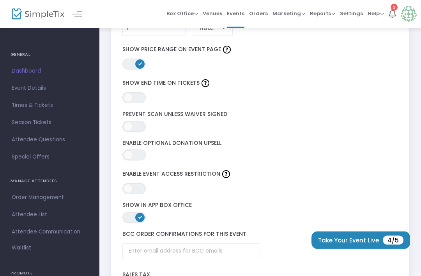
scroll to position [1208, 0]
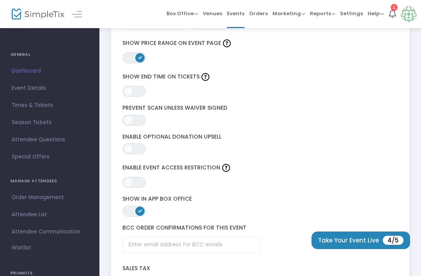
click at [141, 147] on span "ON OFF" at bounding box center [133, 148] width 23 height 11
click at [226, 169] on img at bounding box center [226, 168] width 8 height 8
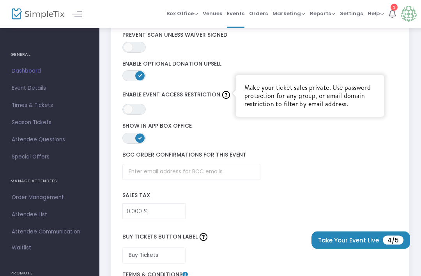
click at [183, 125] on label "Show in App Box Office" at bounding box center [260, 126] width 276 height 7
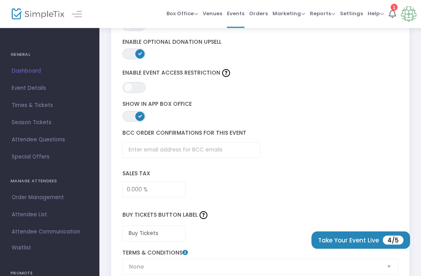
scroll to position [1308, 0]
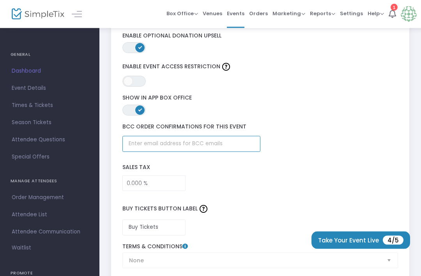
click at [221, 146] on input "text" at bounding box center [191, 144] width 138 height 16
type input "[EMAIL_ADDRESS][DOMAIN_NAME]"
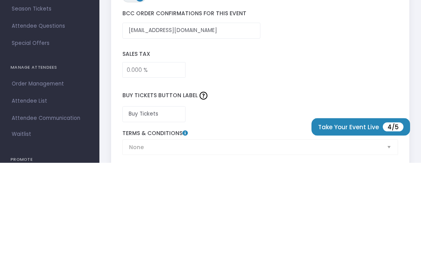
scroll to position [1367, 0]
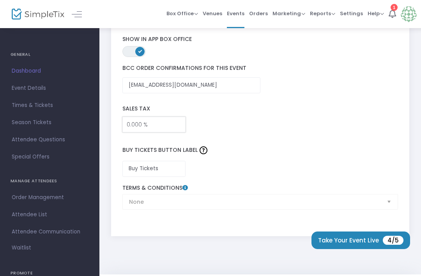
click at [165, 126] on input "0.000 %" at bounding box center [154, 124] width 62 height 15
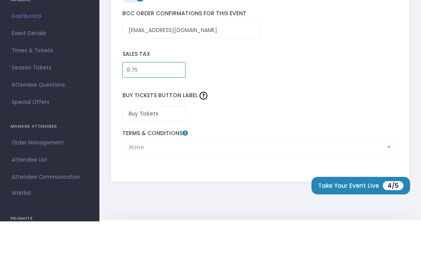
click at [249, 136] on div "Buy Tickets Button Label Buy Tickets" at bounding box center [259, 158] width 283 height 44
type input "8.750 %"
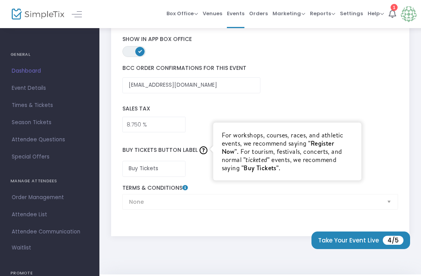
click at [200, 154] on img at bounding box center [204, 150] width 8 height 8
click at [385, 173] on div "Buy Tickets Button Label For workshops, courses, races, and athletic events, we…" at bounding box center [259, 158] width 283 height 44
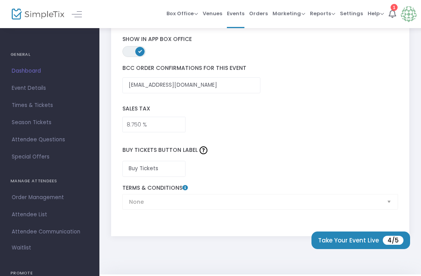
click at [389, 208] on div "None Terms & Conditions" at bounding box center [259, 196] width 283 height 25
click at [184, 190] on icon at bounding box center [184, 187] width 5 height 5
click at [182, 188] on icon at bounding box center [184, 187] width 5 height 5
click at [185, 190] on icon at bounding box center [184, 187] width 5 height 5
click at [186, 190] on icon at bounding box center [184, 187] width 5 height 5
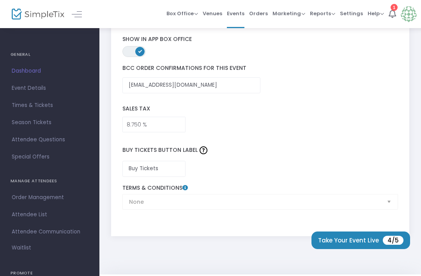
click at [186, 190] on icon at bounding box center [184, 187] width 5 height 5
click at [185, 189] on icon at bounding box center [184, 187] width 5 height 5
click at [185, 190] on icon at bounding box center [184, 187] width 5 height 5
click at [186, 190] on icon at bounding box center [184, 187] width 5 height 5
click at [390, 209] on div "None Terms & Conditions" at bounding box center [259, 196] width 283 height 25
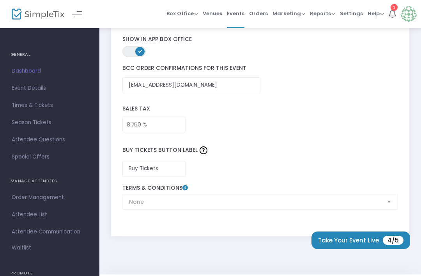
click at [385, 206] on div "None Terms & Conditions" at bounding box center [259, 196] width 283 height 25
click at [264, 207] on div "None Terms & Conditions" at bounding box center [259, 196] width 283 height 25
click at [168, 173] on input "Buy Tickets" at bounding box center [153, 169] width 63 height 16
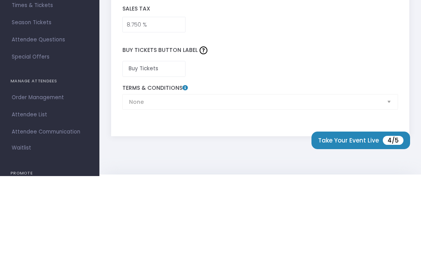
click at [231, 184] on div "None Terms & Conditions" at bounding box center [259, 196] width 283 height 25
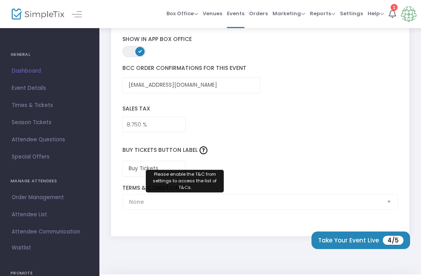
click at [184, 190] on icon at bounding box center [184, 187] width 5 height 5
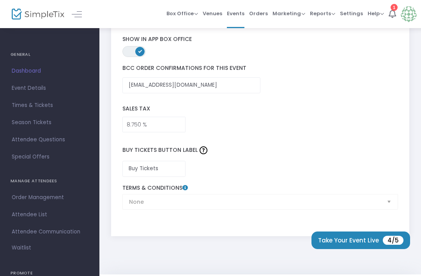
click at [185, 190] on icon at bounding box center [184, 187] width 5 height 5
click at [174, 172] on input "Buy Tickets" at bounding box center [153, 169] width 63 height 16
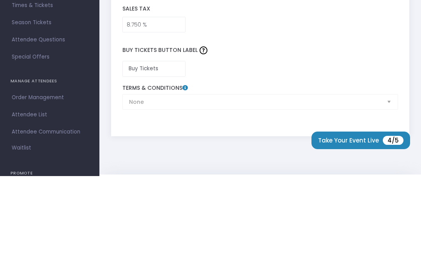
click at [187, 184] on div "None Terms & Conditions" at bounding box center [259, 196] width 283 height 25
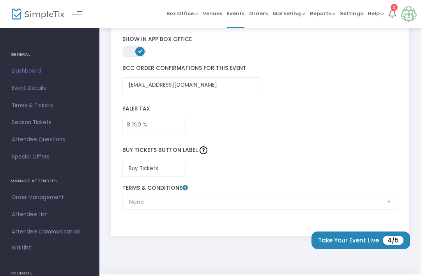
click at [185, 190] on icon at bounding box center [184, 187] width 5 height 5
click at [389, 209] on div "None Terms & Conditions" at bounding box center [259, 196] width 283 height 25
click at [224, 180] on div "Buy Tickets Button Label Buy Tickets" at bounding box center [259, 158] width 283 height 44
click at [168, 171] on input "Buy Tickets" at bounding box center [153, 169] width 63 height 16
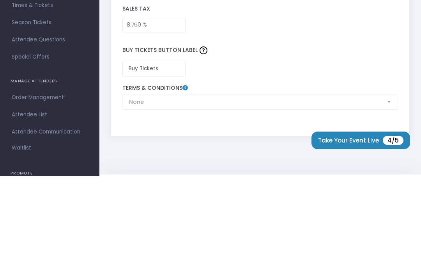
click at [241, 184] on div "None Terms & Conditions" at bounding box center [259, 196] width 283 height 25
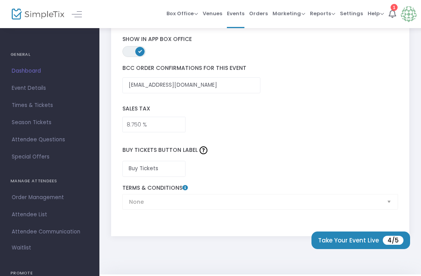
click at [392, 209] on div "None Terms & Conditions" at bounding box center [259, 196] width 283 height 25
click at [383, 206] on div "None Terms & Conditions" at bounding box center [259, 196] width 283 height 25
click at [387, 201] on div "None Terms & Conditions" at bounding box center [259, 196] width 283 height 25
click at [279, 208] on div "None Terms & Conditions" at bounding box center [259, 196] width 283 height 25
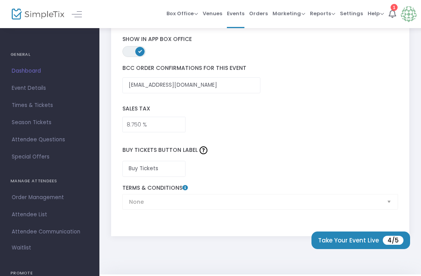
click at [183, 190] on icon at bounding box center [184, 187] width 5 height 5
click at [185, 190] on icon at bounding box center [184, 187] width 5 height 5
click at [187, 190] on icon at bounding box center [184, 187] width 5 height 5
click at [186, 190] on icon at bounding box center [184, 187] width 5 height 5
click at [183, 189] on icon at bounding box center [184, 187] width 5 height 5
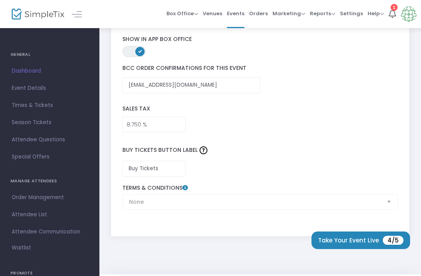
click at [172, 170] on input "Buy Tickets" at bounding box center [153, 169] width 63 height 16
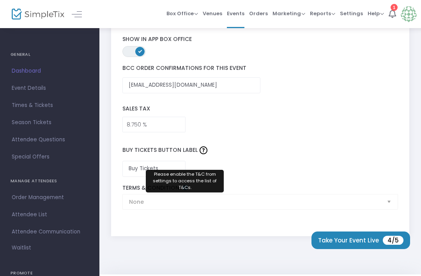
click at [184, 190] on icon at bounding box center [184, 187] width 5 height 5
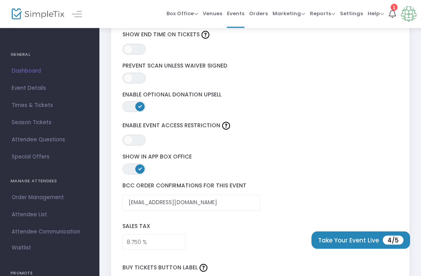
scroll to position [1242, 0]
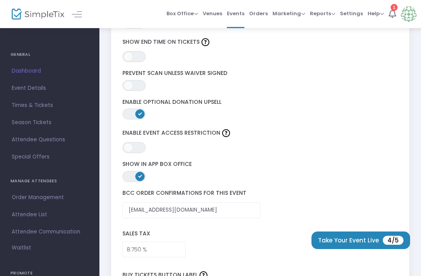
click at [228, 134] on img at bounding box center [226, 133] width 8 height 8
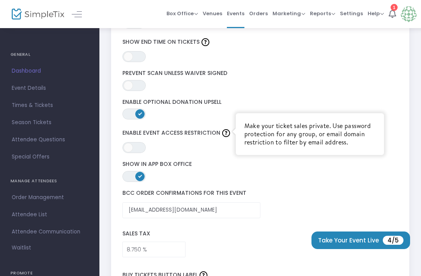
click at [328, 240] on button "Take Your Event Live 4/5" at bounding box center [360, 240] width 99 height 18
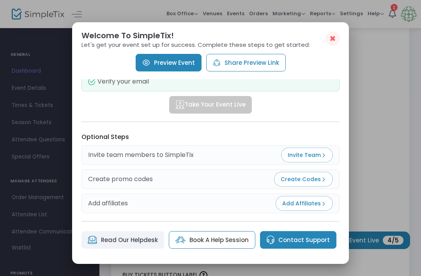
scroll to position [108, 0]
click at [324, 201] on img at bounding box center [323, 203] width 5 height 5
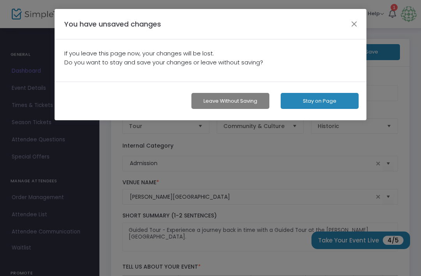
scroll to position [0, 0]
click at [324, 99] on button "Stay on Page" at bounding box center [320, 101] width 78 height 16
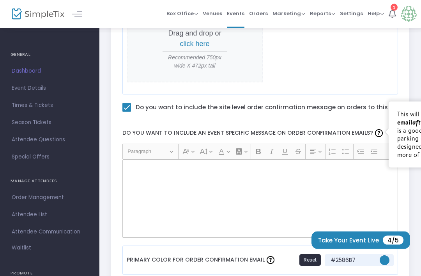
scroll to position [411, 0]
click at [375, 134] on img at bounding box center [379, 133] width 8 height 8
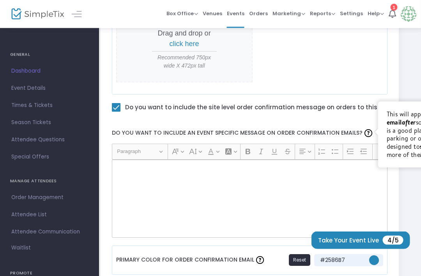
scroll to position [411, 0]
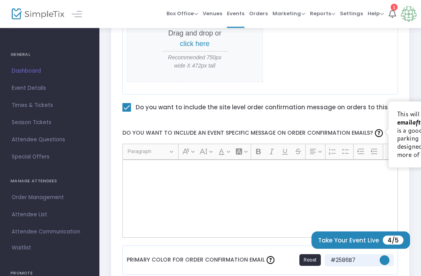
click at [334, 194] on div "Rich Text Editor, main" at bounding box center [260, 199] width 276 height 78
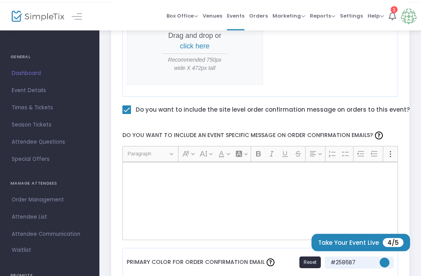
click at [279, 187] on div "Rich Text Editor, main" at bounding box center [260, 198] width 276 height 78
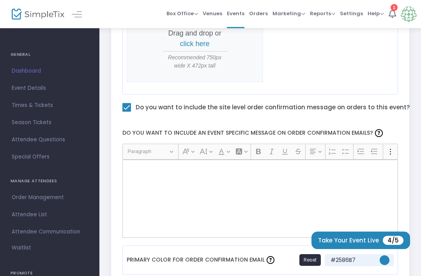
scroll to position [408, 0]
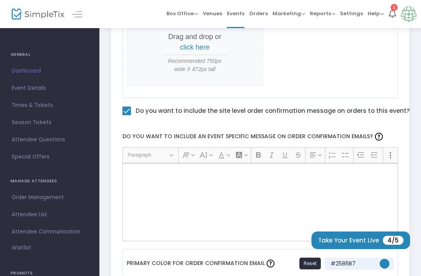
click at [170, 186] on div "Rich Text Editor, main" at bounding box center [260, 202] width 276 height 78
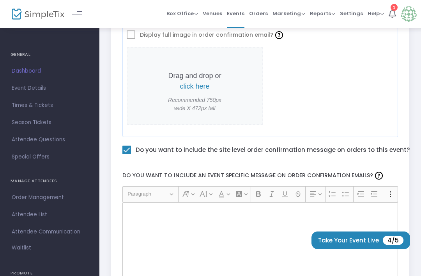
scroll to position [368, 0]
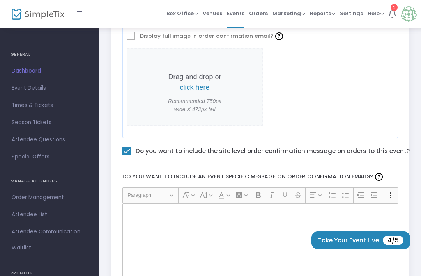
click at [375, 180] on img at bounding box center [379, 177] width 8 height 8
click at [327, 217] on div "Rich Text Editor, main" at bounding box center [260, 242] width 276 height 78
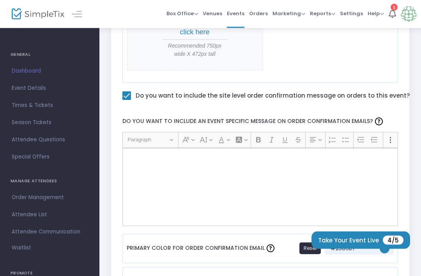
scroll to position [433, 0]
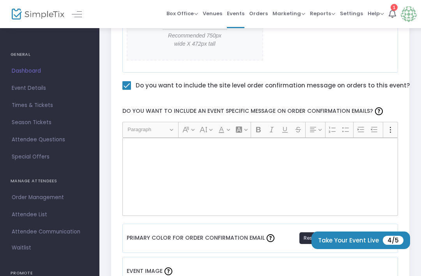
click at [286, 180] on div "Rich Text Editor, main" at bounding box center [260, 177] width 276 height 78
click at [265, 184] on div "Rich Text Editor, main" at bounding box center [260, 177] width 276 height 78
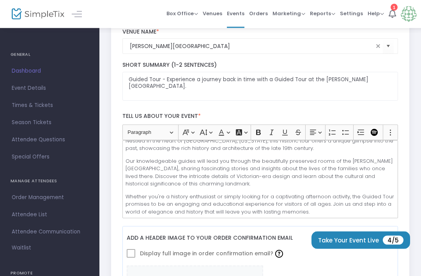
scroll to position [150, 0]
click at [135, 255] on span at bounding box center [131, 253] width 9 height 9
click at [133, 256] on span at bounding box center [131, 253] width 9 height 9
click at [276, 257] on img at bounding box center [279, 253] width 8 height 8
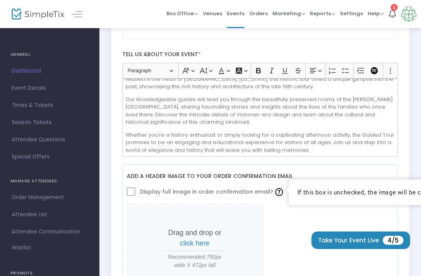
scroll to position [212, 0]
click at [291, 242] on div "Drag and drop or click here Recommended 750px wide X 472px tall" at bounding box center [260, 242] width 267 height 78
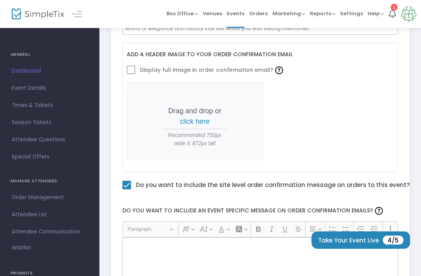
scroll to position [334, 0]
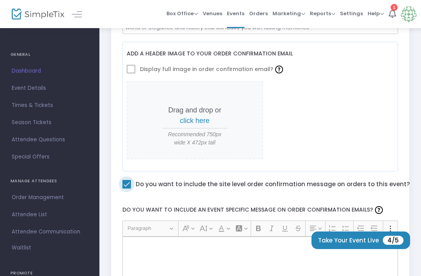
click at [128, 187] on span at bounding box center [126, 184] width 9 height 9
click at [127, 188] on input "Do you want to include the site level order confirmation message on orders to t…" at bounding box center [126, 188] width 0 height 0
checkbox input "false"
click at [235, 265] on div "Rich Text Editor, main" at bounding box center [260, 275] width 276 height 78
click at [237, 258] on div "Rich Text Editor, main" at bounding box center [260, 275] width 276 height 78
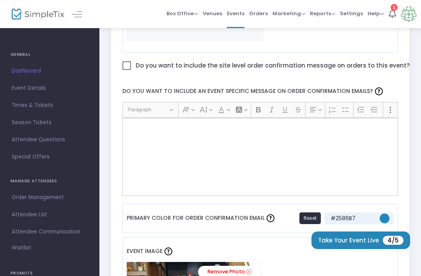
click at [271, 176] on div "Rich Text Editor, main" at bounding box center [260, 157] width 276 height 78
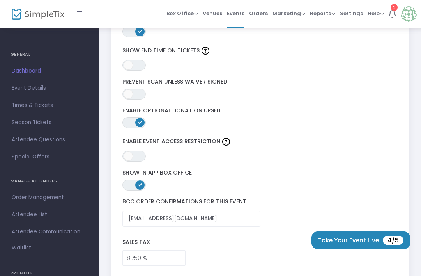
scroll to position [1234, 0]
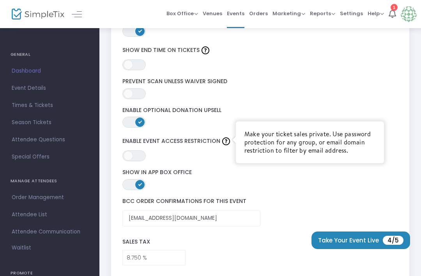
click at [228, 140] on img at bounding box center [226, 141] width 8 height 8
click at [297, 206] on div "BCC order confirmations for this event [EMAIL_ADDRESS][DOMAIN_NAME]" at bounding box center [259, 212] width 283 height 28
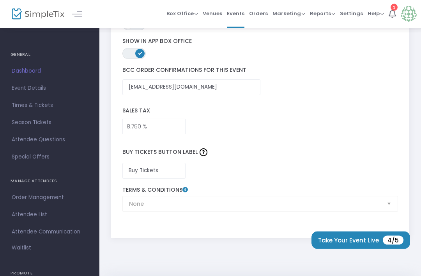
scroll to position [1367, 0]
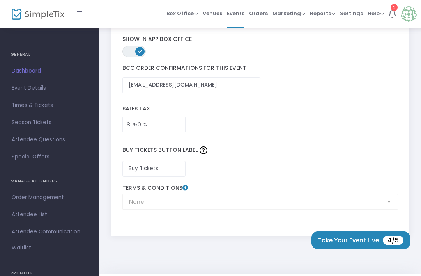
click at [365, 249] on button "Take Your Event Live 4/5" at bounding box center [360, 240] width 99 height 18
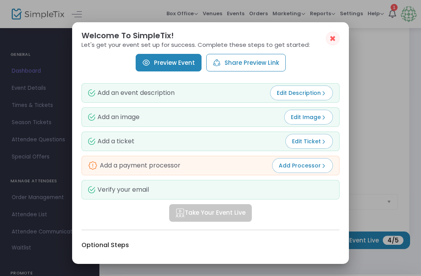
scroll to position [0, 0]
click at [181, 55] on link "Preview Event" at bounding box center [169, 63] width 66 height 18
click at [301, 161] on span "Add Processor" at bounding box center [303, 165] width 48 height 8
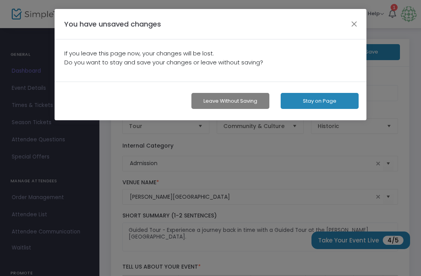
click at [333, 100] on button "Stay on Page" at bounding box center [320, 101] width 78 height 16
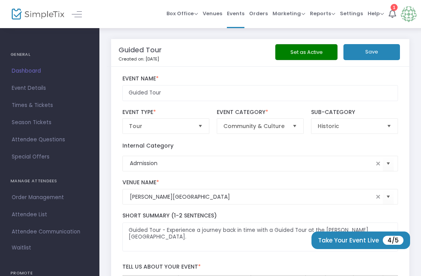
click at [384, 53] on button "Save" at bounding box center [371, 52] width 57 height 16
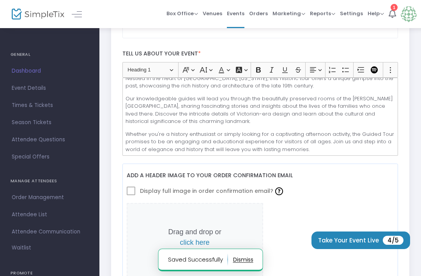
scroll to position [213, 0]
click at [340, 249] on button "Take Your Event Live 4/5" at bounding box center [360, 240] width 99 height 18
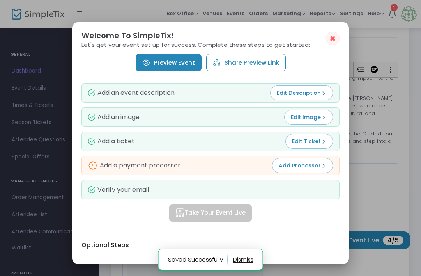
click at [335, 34] on span "✖" at bounding box center [332, 38] width 7 height 9
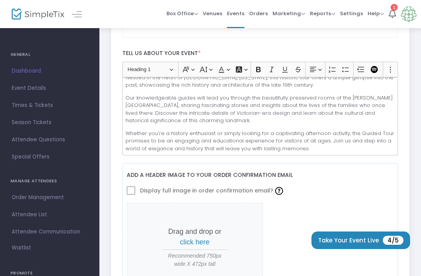
scroll to position [36, 0]
click at [344, 239] on button "Take Your Event Live 4/5" at bounding box center [360, 240] width 99 height 18
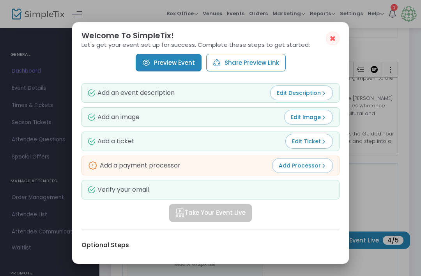
click at [185, 54] on link "Preview Event" at bounding box center [169, 63] width 66 height 18
click at [315, 161] on span "Add Processor" at bounding box center [303, 165] width 48 height 8
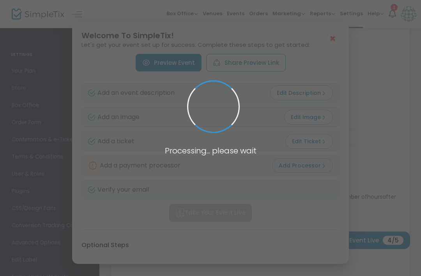
scroll to position [213, 0]
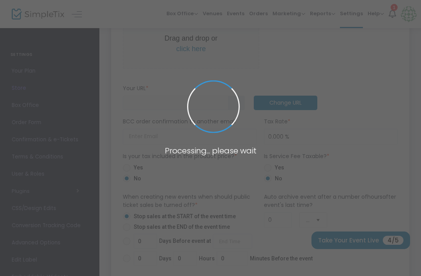
type input "[URL]"
radio input "false"
radio input "true"
type input "Practice"
type input "4053420361"
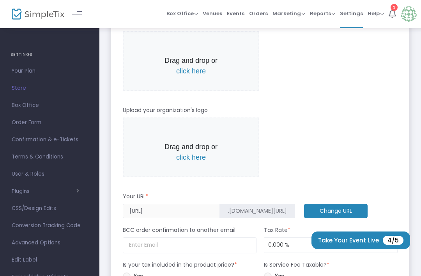
click at [187, 211] on input "[URL]" at bounding box center [171, 210] width 97 height 14
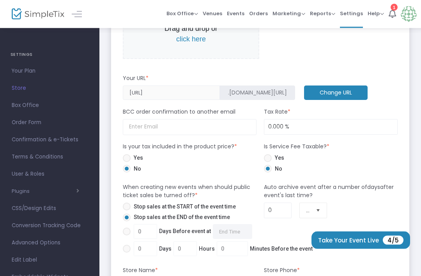
scroll to position [331, 0]
click at [128, 158] on span at bounding box center [127, 158] width 8 height 8
click at [127, 162] on input "Yes" at bounding box center [126, 162] width 0 height 0
radio input "true"
click at [290, 124] on input "0.000 %" at bounding box center [330, 126] width 133 height 15
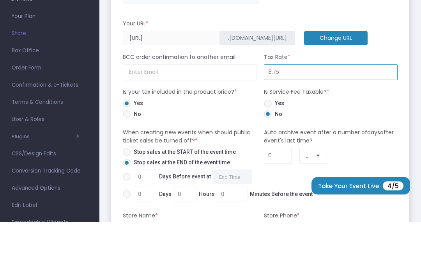
click at [369, 154] on div "Yes No" at bounding box center [330, 164] width 141 height 21
type input "8.750 %"
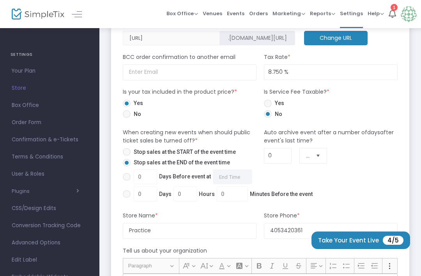
click at [127, 154] on span at bounding box center [127, 152] width 8 height 8
click at [127, 156] on input "Stop sales at the START of the event time" at bounding box center [126, 156] width 0 height 0
radio input "true"
click at [126, 192] on span at bounding box center [127, 194] width 8 height 8
click at [126, 198] on input "0 Days 0 Hours 0 Minutes Before the event" at bounding box center [126, 198] width 0 height 0
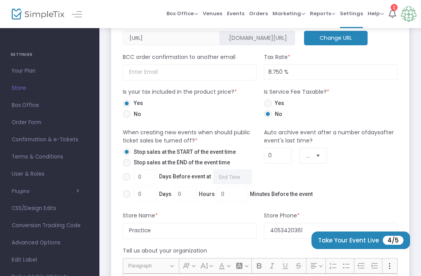
radio input "true"
click at [227, 193] on input "0" at bounding box center [232, 193] width 30 height 15
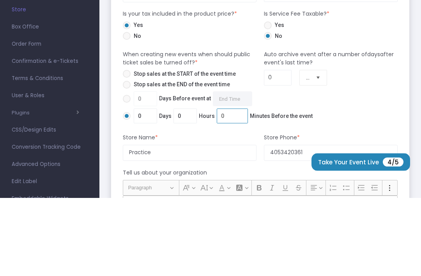
click at [257, 187] on span "0 Days 0 Hours 0 Minutes Before the event" at bounding box center [222, 194] width 182 height 15
click at [127, 198] on input "0 Days 0 Hours 0 Minutes Before the event" at bounding box center [126, 198] width 0 height 0
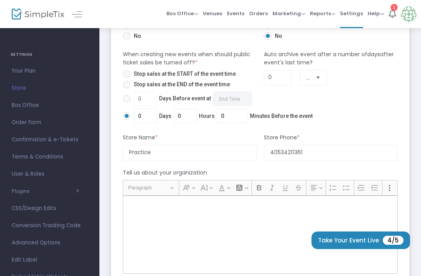
click at [127, 100] on span at bounding box center [127, 99] width 8 height 8
click at [127, 103] on input "0 Days Before event at Required." at bounding box center [126, 103] width 0 height 0
radio input "true"
click at [232, 97] on input "0 Days Before event at Required." at bounding box center [232, 98] width 39 height 15
click at [279, 104] on div "Auto archive event after a number of days after event's last time? 0 Days" at bounding box center [330, 88] width 141 height 76
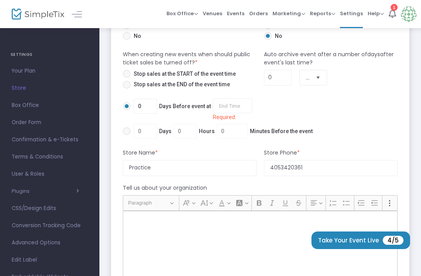
click at [127, 129] on span at bounding box center [127, 131] width 8 height 8
click at [127, 135] on input "0 Days 0 Hours 0 Minutes Before the event" at bounding box center [126, 135] width 0 height 0
radio input "true"
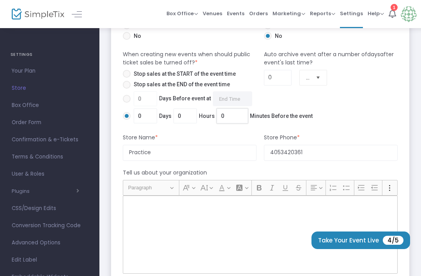
click at [235, 115] on input "0" at bounding box center [232, 115] width 30 height 15
type input "15"
click at [130, 74] on span at bounding box center [127, 74] width 8 height 8
click at [127, 78] on input "Stop sales at the START of the event time" at bounding box center [126, 78] width 0 height 0
radio input "true"
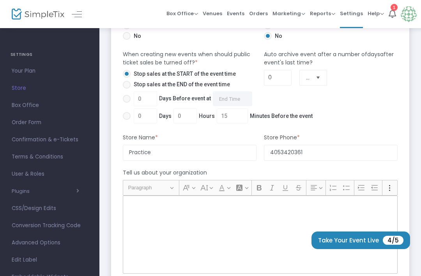
type input "0"
click at [318, 78] on span "Select" at bounding box center [317, 77] width 13 height 13
click at [355, 117] on div "Auto archive event after a number of days after event's last time? 0 Days" at bounding box center [330, 88] width 141 height 76
click at [281, 78] on input "0" at bounding box center [277, 77] width 27 height 15
click at [339, 108] on div "Auto archive event after a number of days after event's last time? 0 Days" at bounding box center [330, 88] width 141 height 76
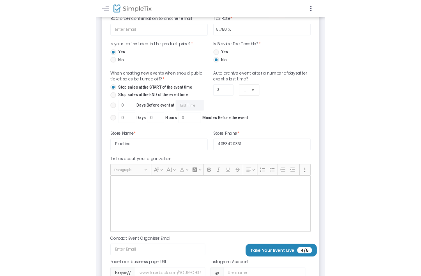
scroll to position [480, 0]
